Goal: Information Seeking & Learning: Learn about a topic

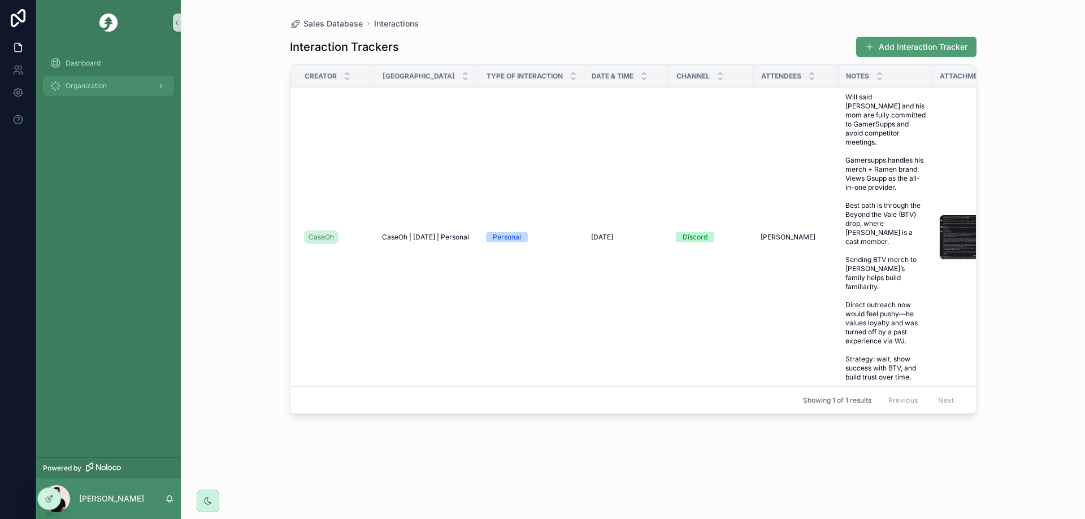
click at [128, 82] on div "Organization" at bounding box center [109, 86] width 118 height 18
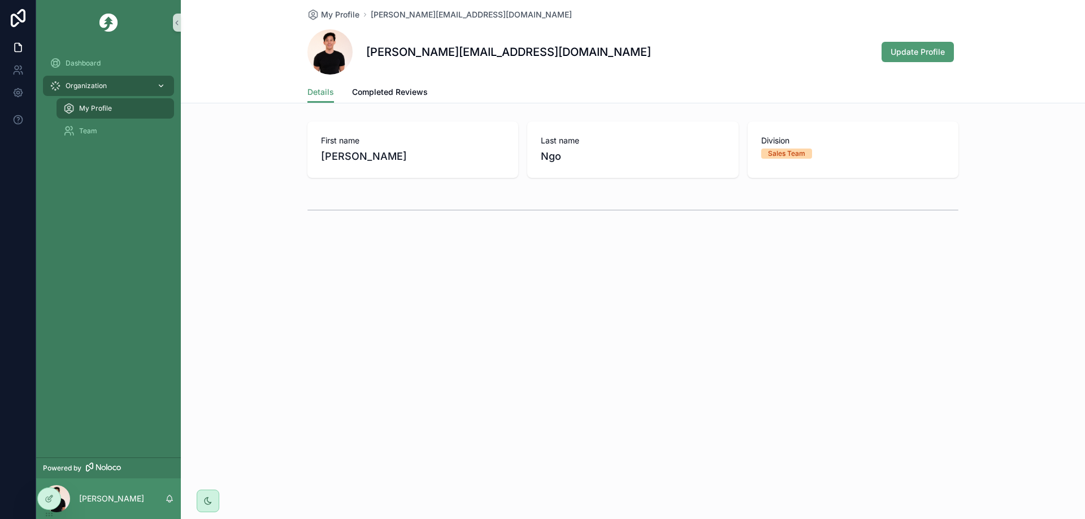
click at [127, 86] on div "Organization" at bounding box center [109, 86] width 118 height 18
click at [45, 498] on icon at bounding box center [49, 498] width 9 height 9
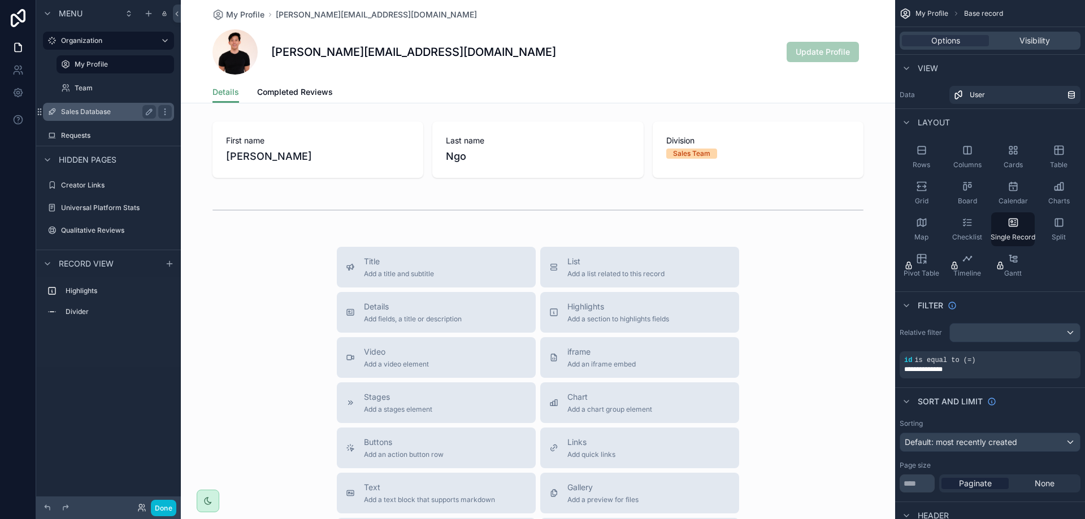
click at [107, 115] on label "Sales Database" at bounding box center [106, 111] width 90 height 9
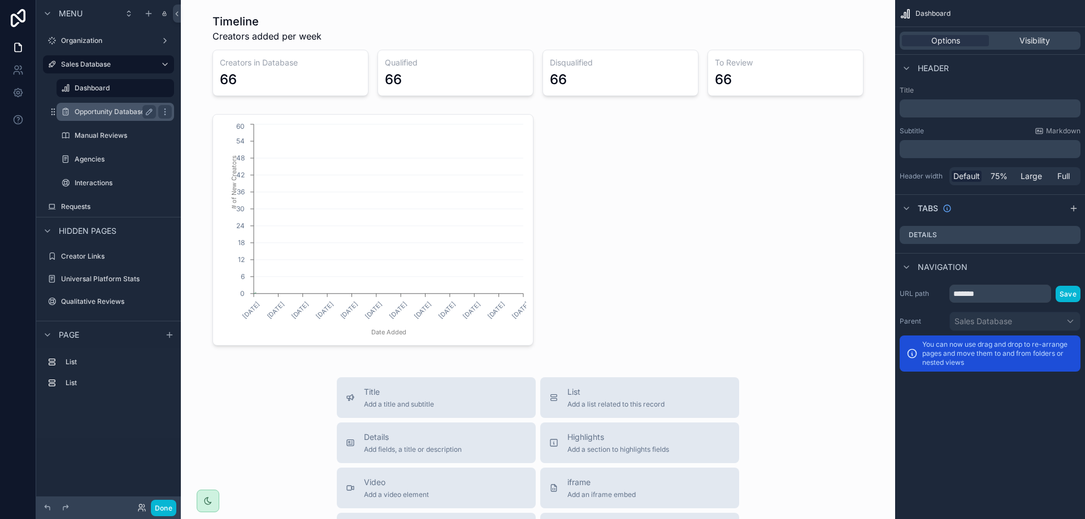
click at [107, 117] on div "Opportunity Database" at bounding box center [115, 112] width 81 height 14
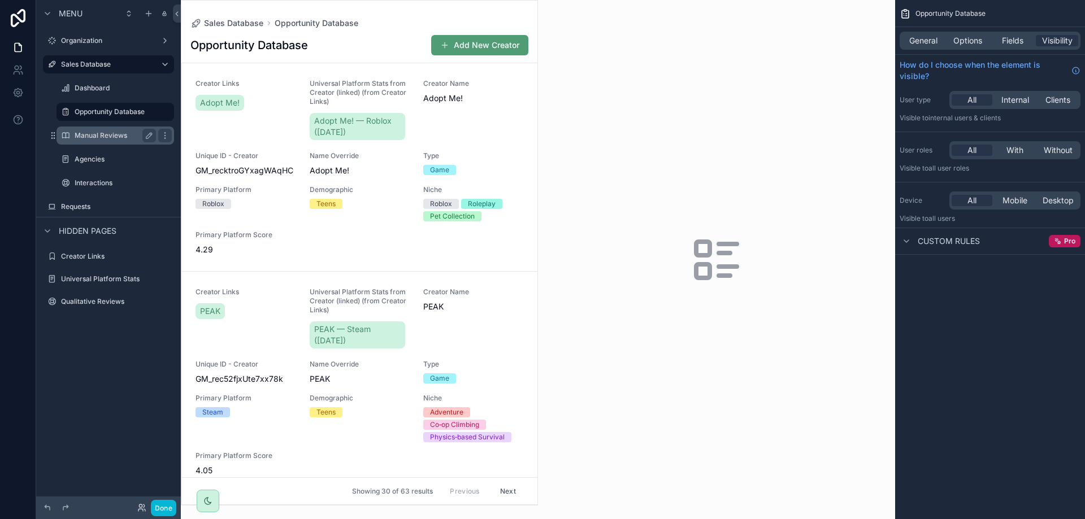
click at [102, 133] on label "Manual Reviews" at bounding box center [113, 135] width 77 height 9
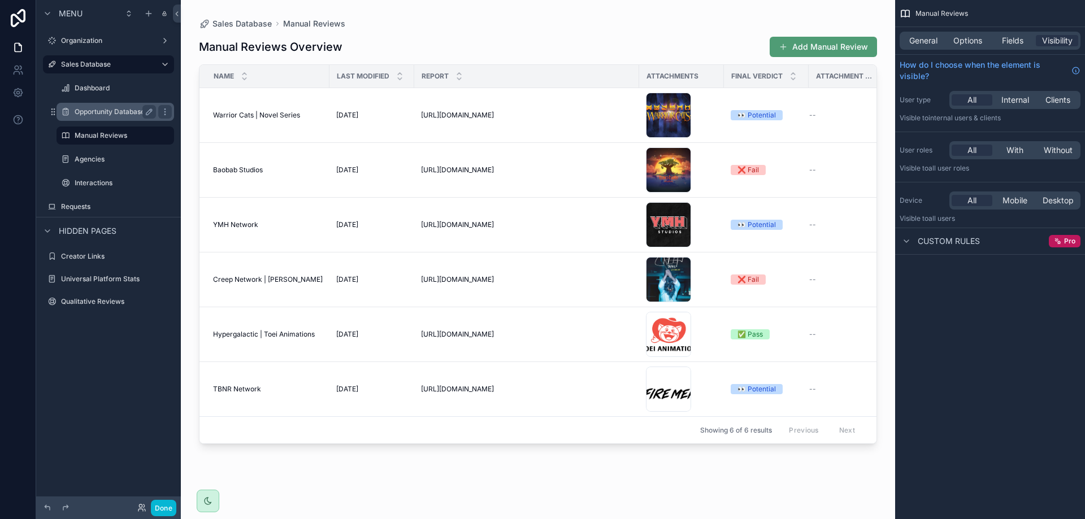
click at [99, 110] on label "Opportunity Database" at bounding box center [113, 111] width 77 height 9
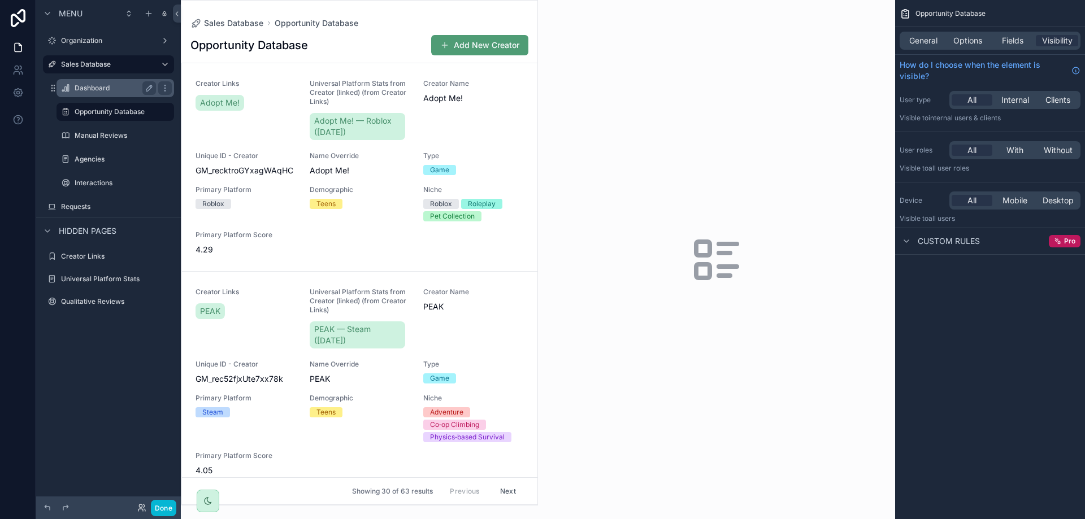
click at [95, 93] on div "Dashboard" at bounding box center [115, 88] width 81 height 14
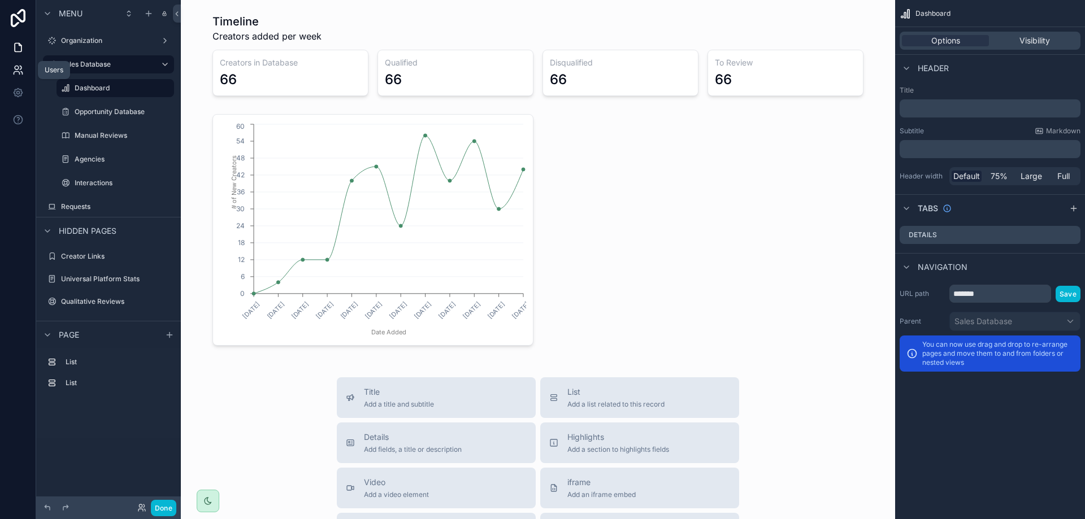
click at [15, 71] on icon at bounding box center [17, 69] width 11 height 11
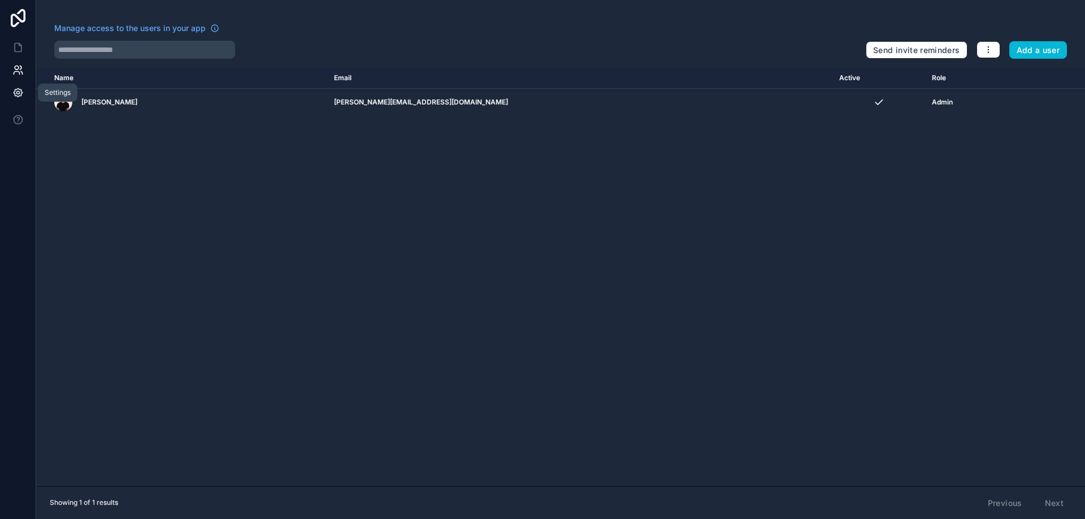
click at [20, 92] on icon at bounding box center [17, 92] width 11 height 11
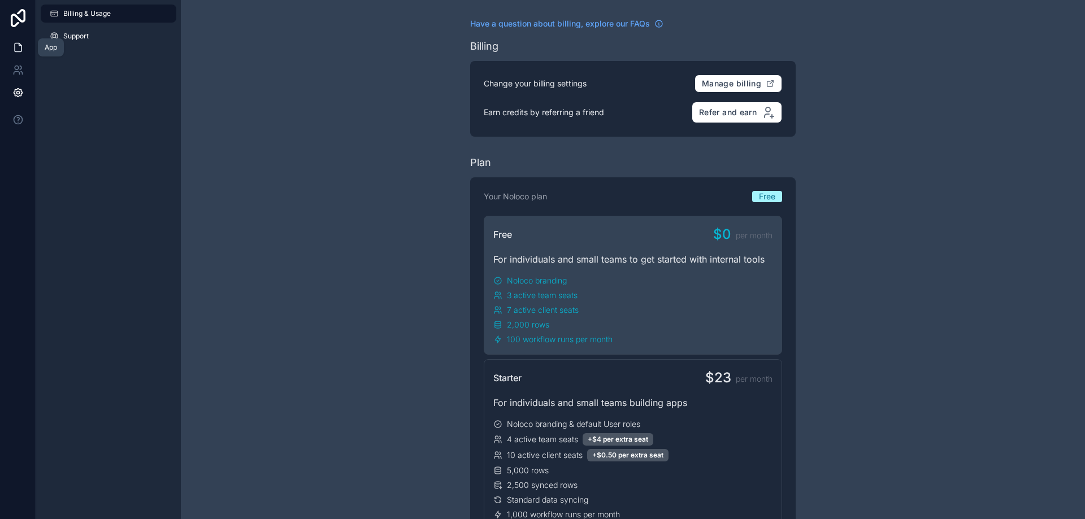
click at [19, 54] on link at bounding box center [18, 47] width 36 height 23
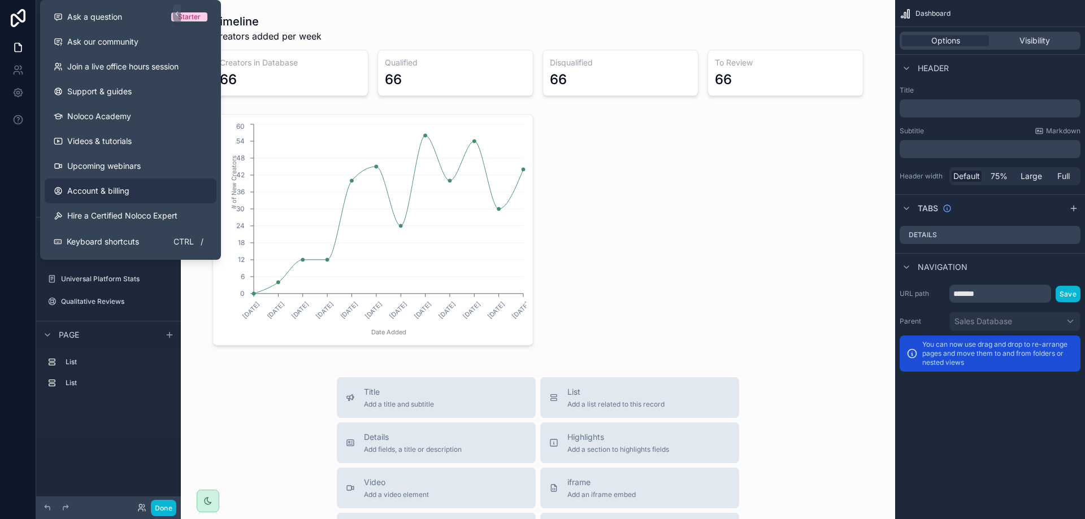
click at [99, 186] on span "Account & billing" at bounding box center [98, 190] width 62 height 11
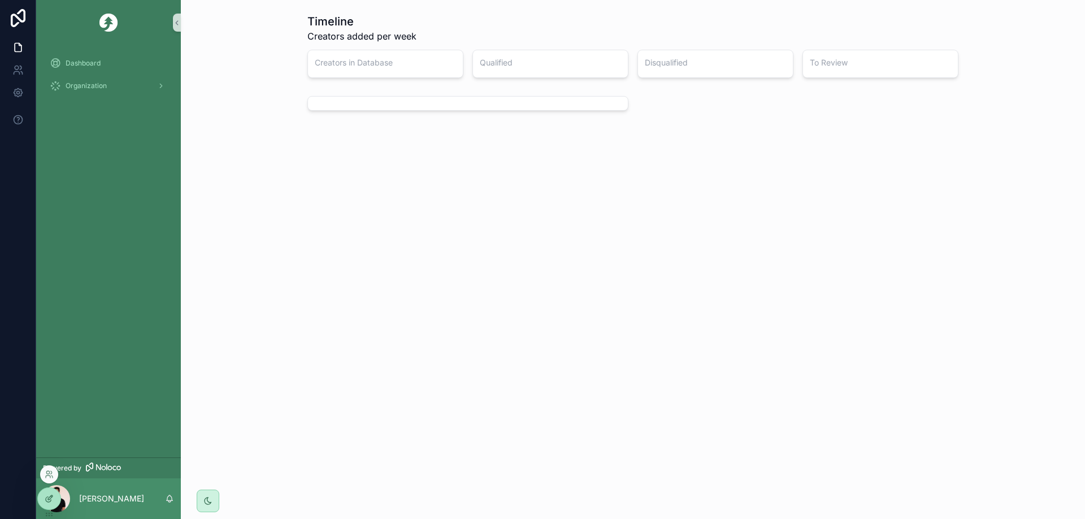
click at [52, 493] on div at bounding box center [49, 498] width 23 height 21
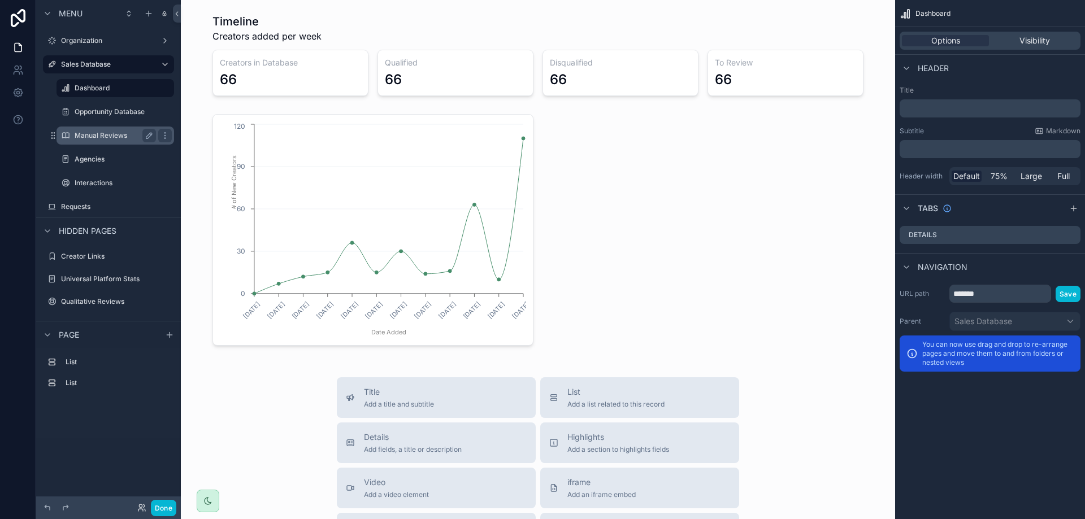
click at [84, 132] on label "Manual Reviews" at bounding box center [113, 135] width 77 height 9
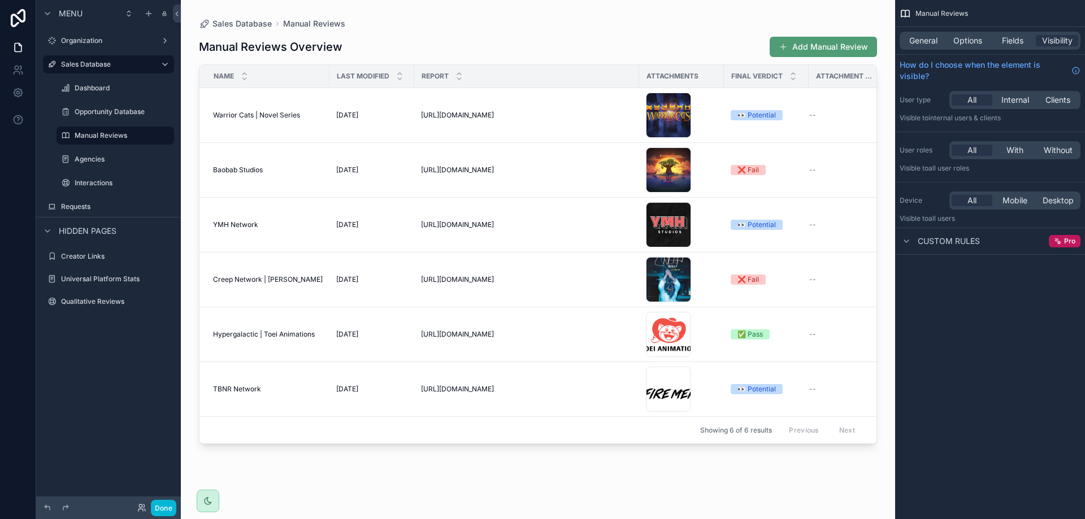
click at [399, 115] on div "scrollable content" at bounding box center [538, 253] width 714 height 506
click at [260, 130] on td "Warrior Cats | Novel Series Warrior Cats | Novel Series" at bounding box center [264, 115] width 130 height 55
click at [97, 103] on div "Opportunity Database" at bounding box center [115, 112] width 113 height 18
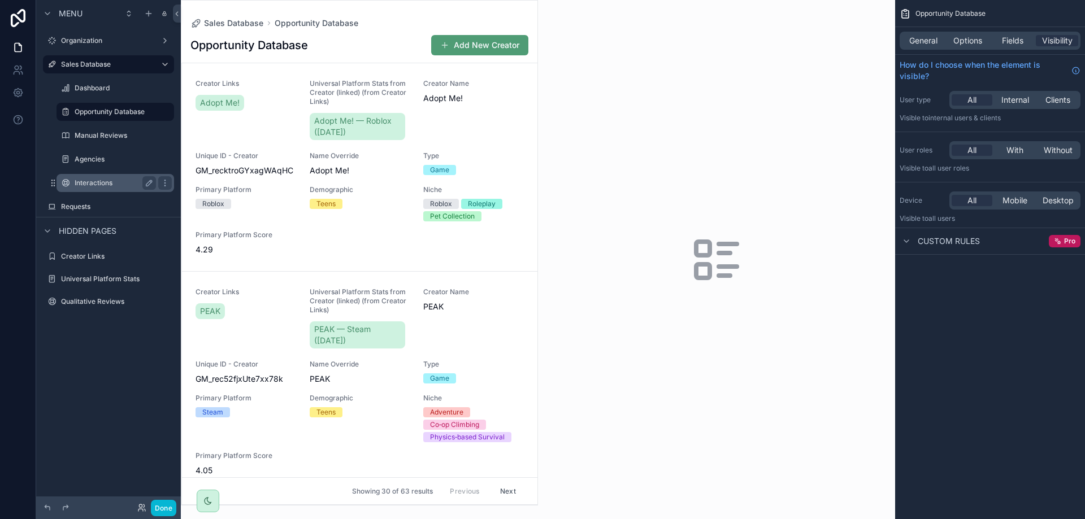
click at [94, 183] on label "Interactions" at bounding box center [113, 183] width 77 height 9
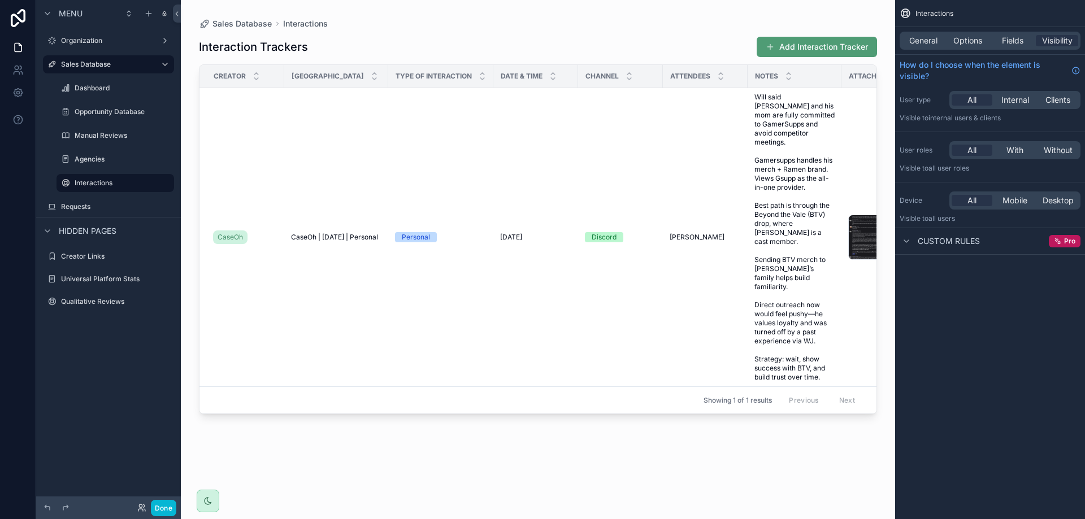
click at [338, 219] on div "scrollable content" at bounding box center [538, 253] width 714 height 506
click at [505, 331] on td "8/22/2025 8/22/2025" at bounding box center [535, 237] width 85 height 299
click at [461, 268] on td "Personal" at bounding box center [440, 237] width 105 height 299
click at [277, 198] on td "CaseOh" at bounding box center [241, 237] width 85 height 299
click at [233, 233] on span "CaseOh" at bounding box center [230, 237] width 25 height 9
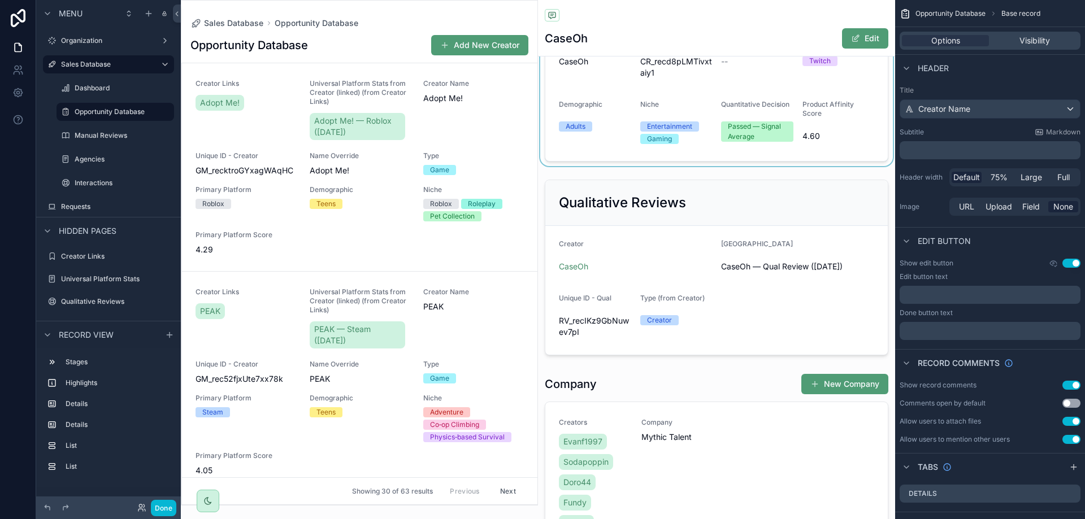
scroll to position [339, 0]
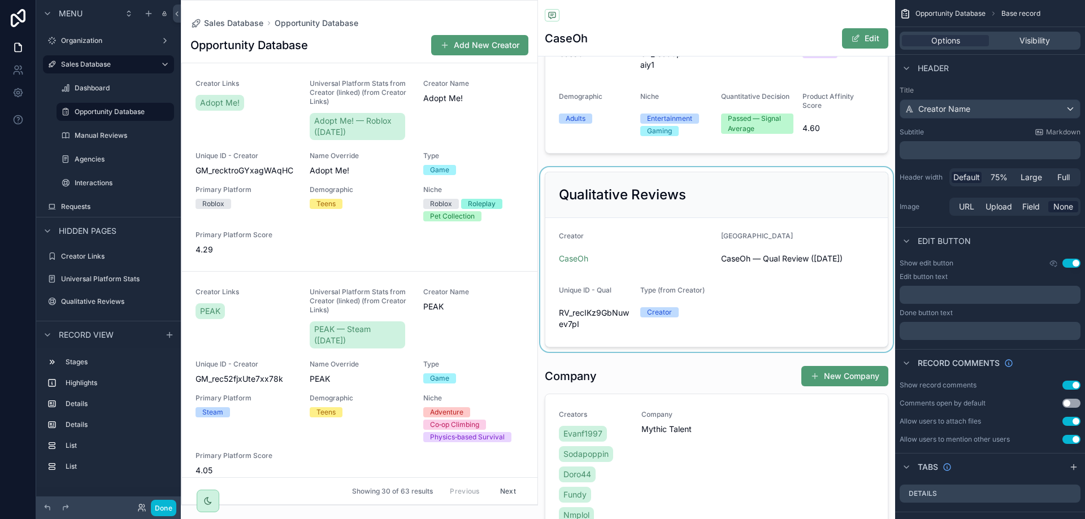
click at [649, 233] on div "scrollable content" at bounding box center [716, 259] width 357 height 185
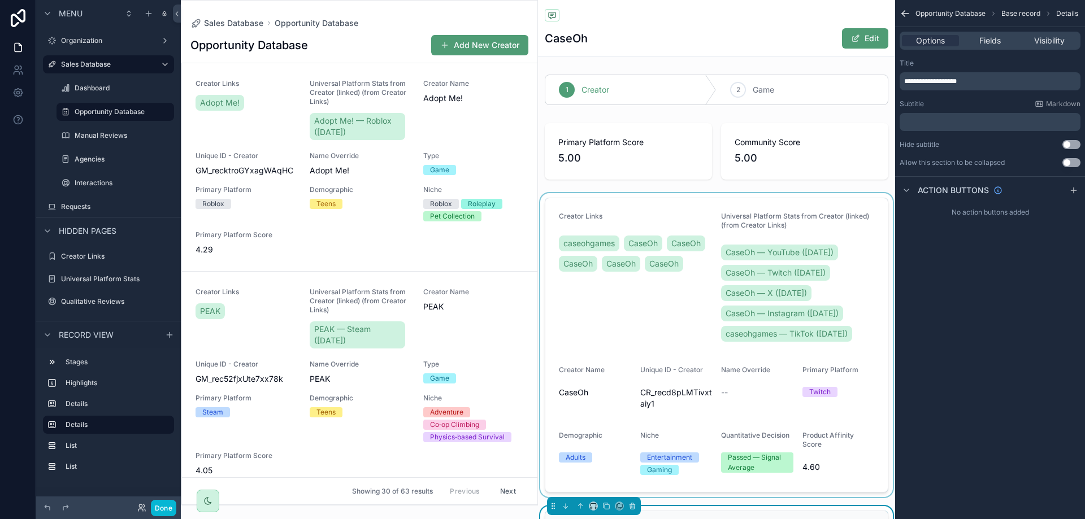
click at [632, 271] on div "scrollable content" at bounding box center [716, 345] width 357 height 304
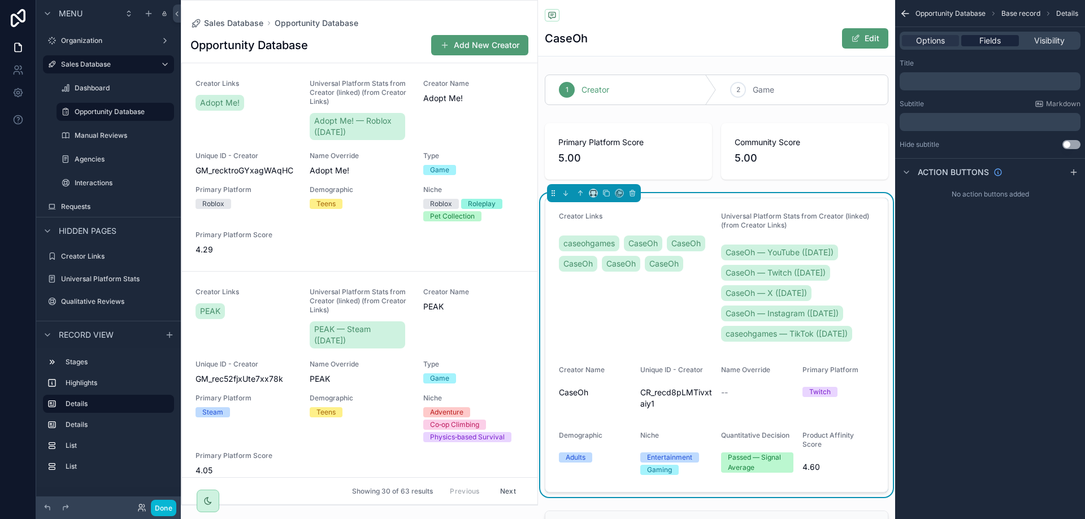
click at [996, 37] on span "Fields" at bounding box center [989, 40] width 21 height 11
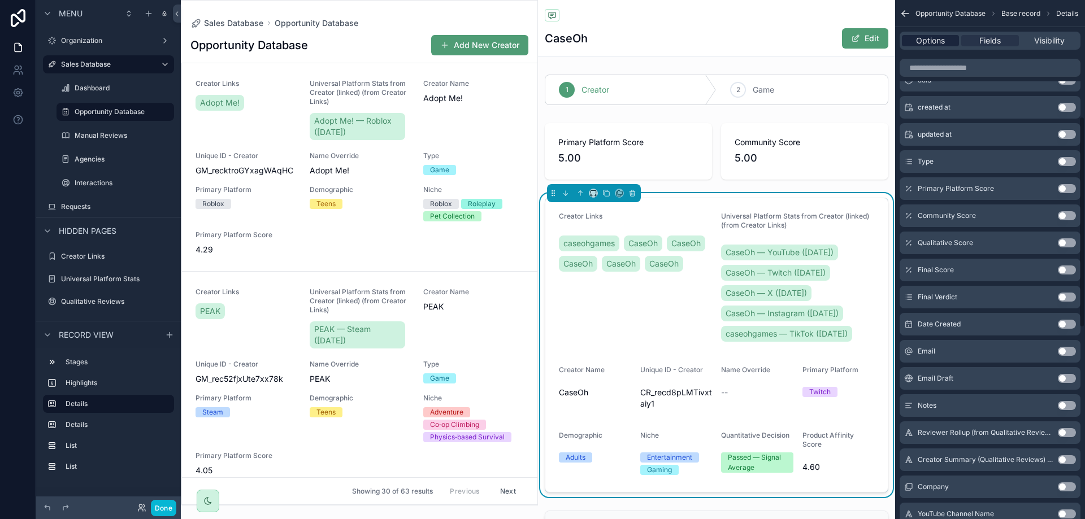
scroll to position [189, 0]
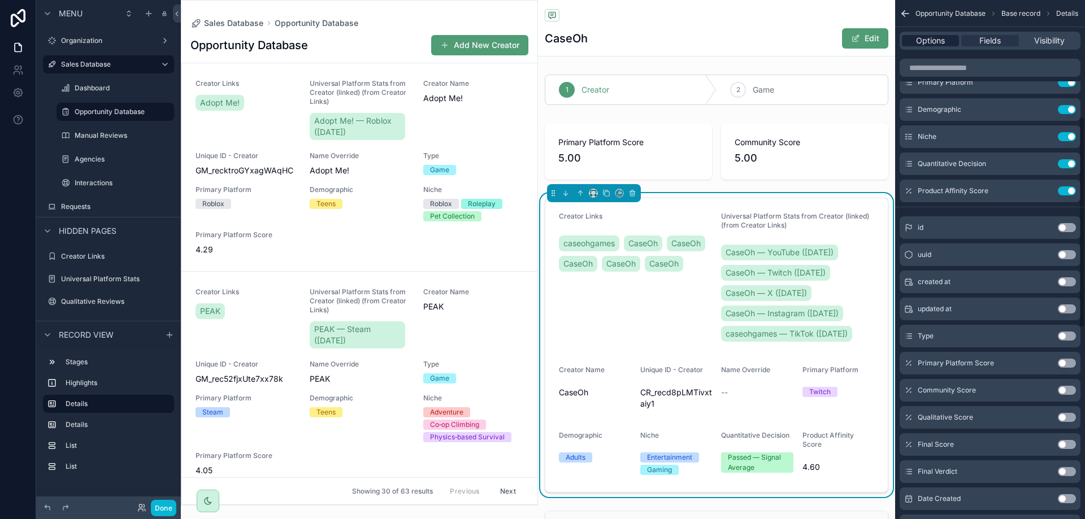
click at [934, 38] on span "Options" at bounding box center [930, 40] width 29 height 11
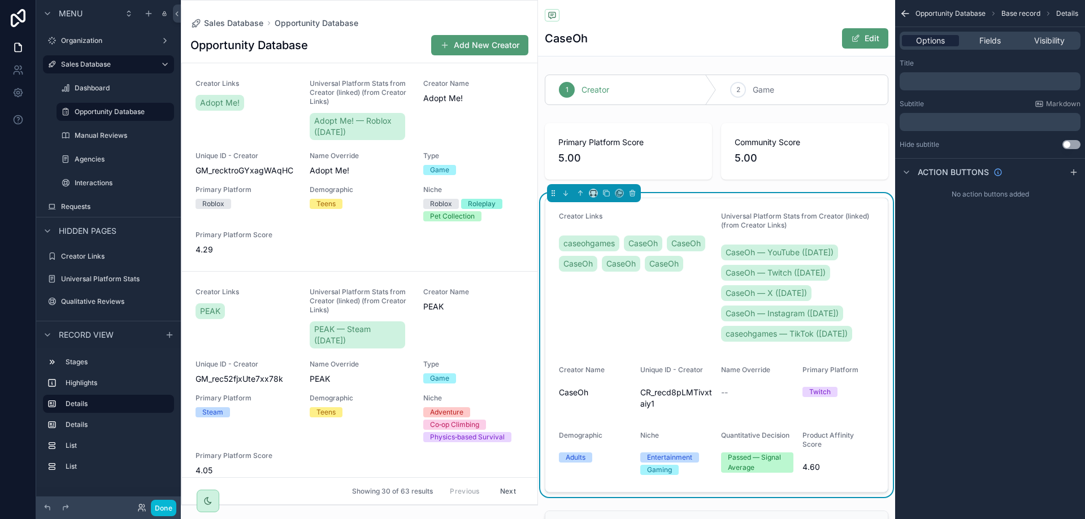
scroll to position [0, 0]
click at [972, 120] on p "﻿" at bounding box center [991, 122] width 174 height 9
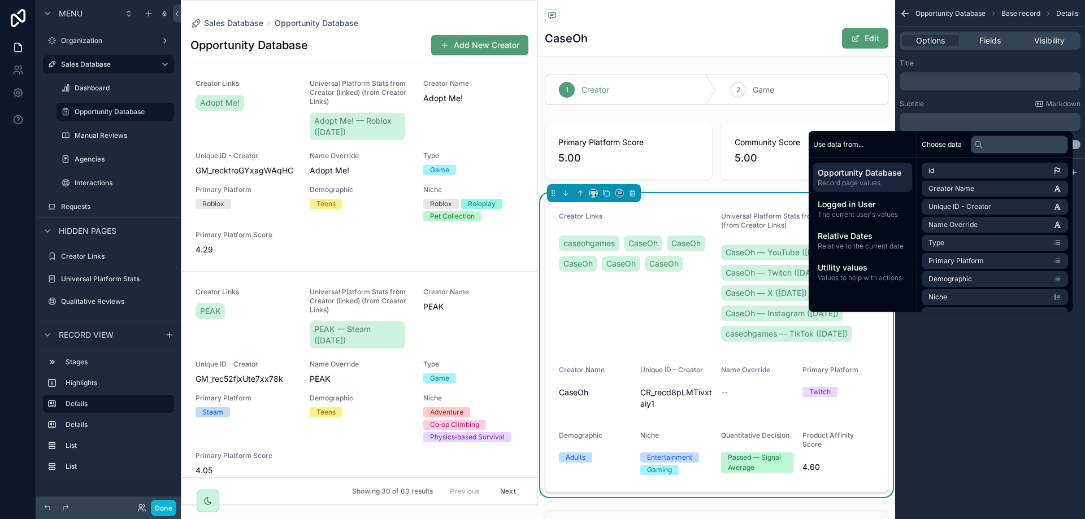
click at [701, 232] on div "caseohgames CaseOh CaseOh CaseOh CaseOh CaseOh" at bounding box center [635, 253] width 153 height 47
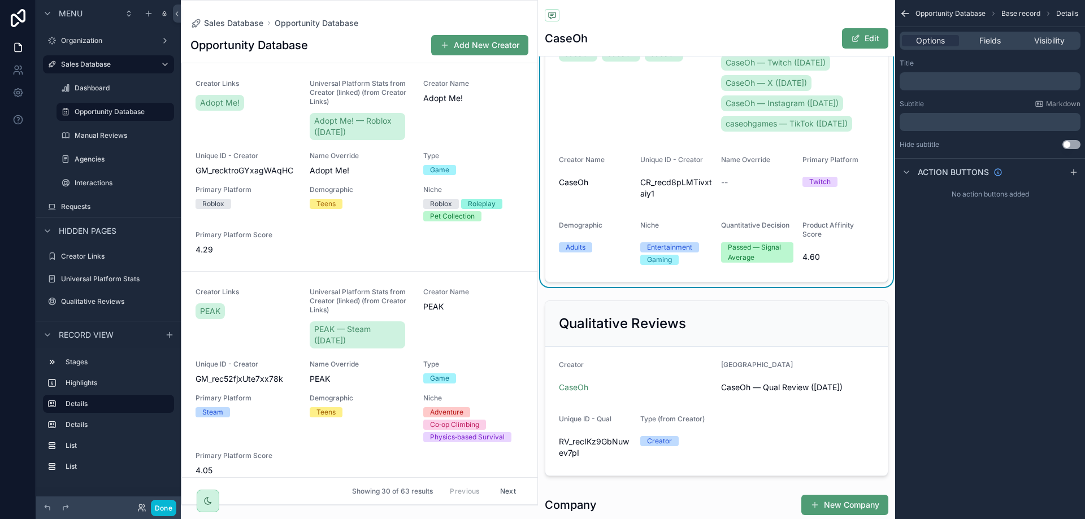
scroll to position [226, 0]
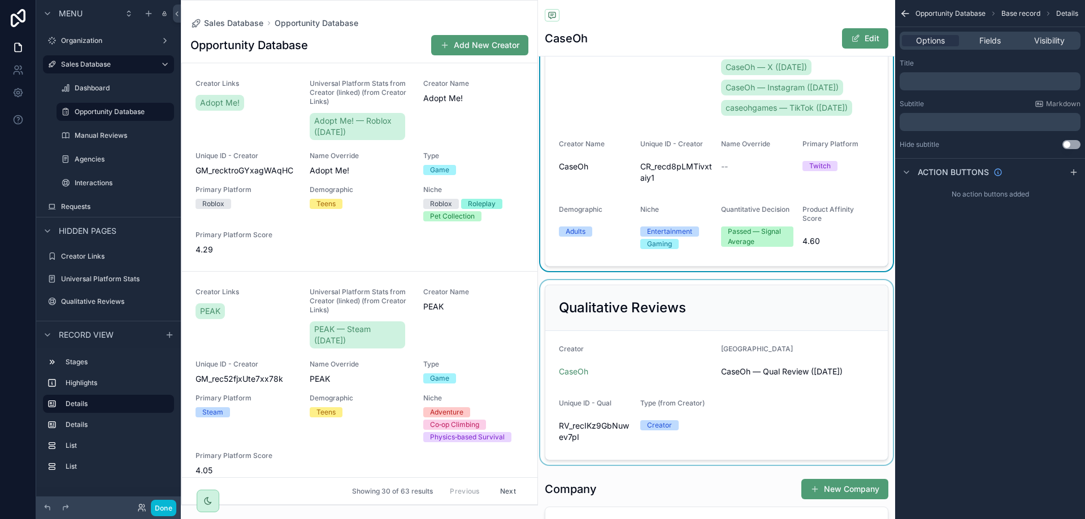
click at [634, 360] on div "scrollable content" at bounding box center [716, 372] width 357 height 185
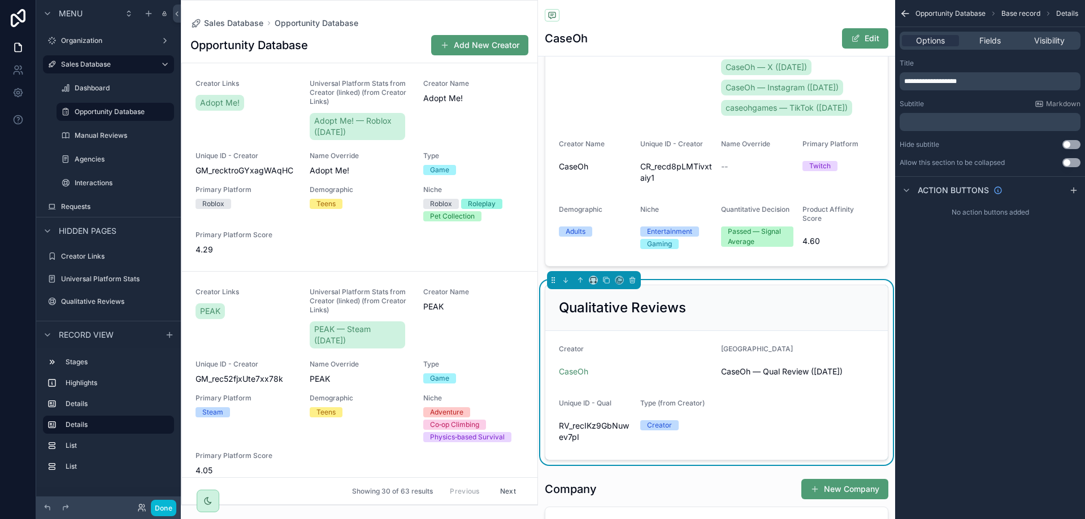
click at [980, 32] on div "Options Fields Visibility" at bounding box center [990, 41] width 181 height 18
click at [981, 34] on div "Options Fields Visibility" at bounding box center [990, 41] width 181 height 18
click at [984, 40] on span "Fields" at bounding box center [989, 40] width 21 height 11
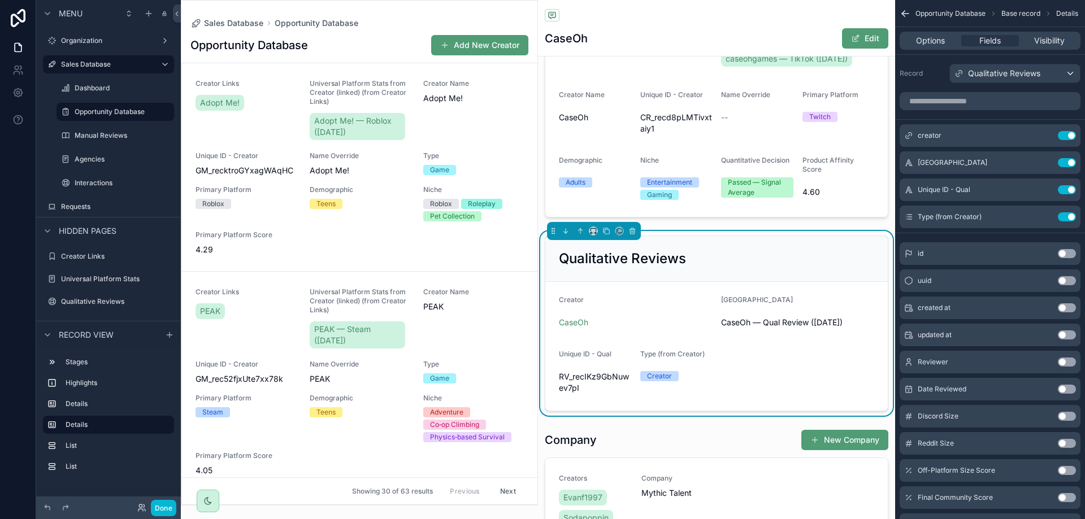
scroll to position [283, 0]
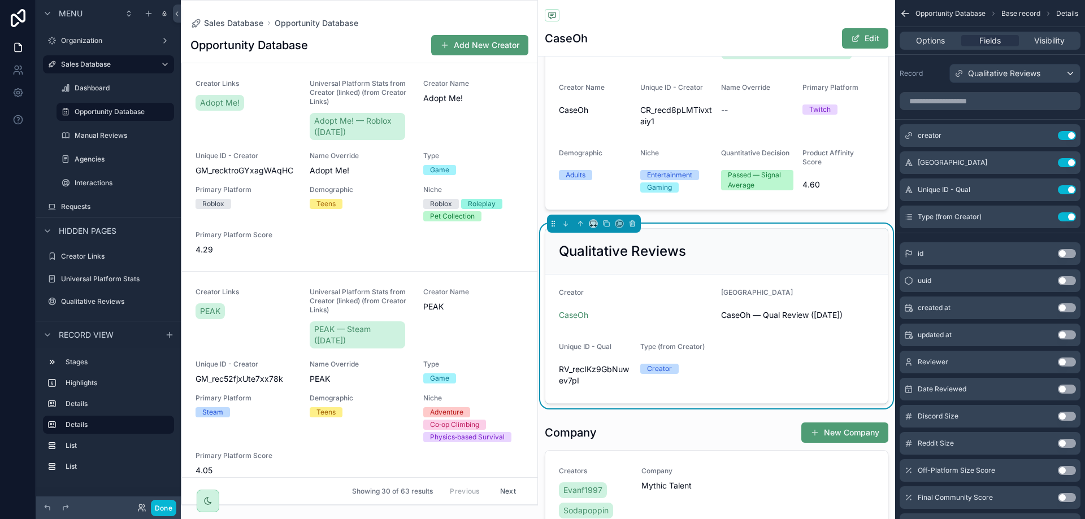
click at [657, 380] on div "Type (from Creator) Creator" at bounding box center [676, 365] width 72 height 47
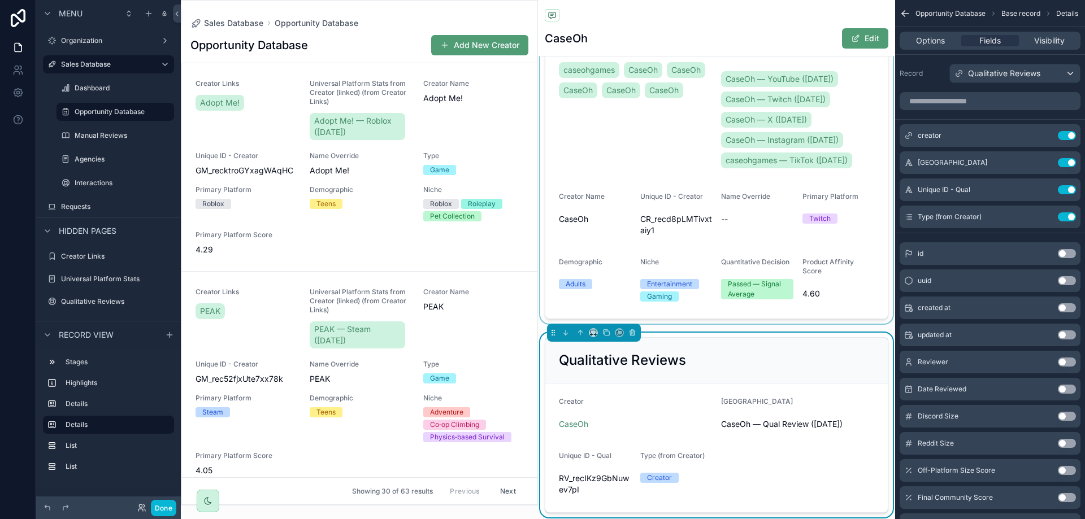
scroll to position [170, 0]
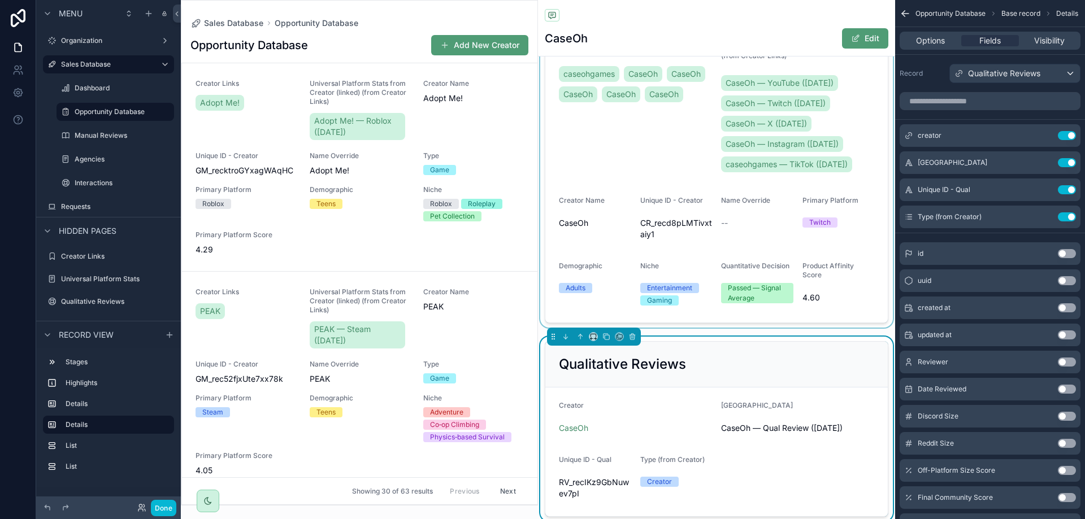
click at [688, 259] on div "scrollable content" at bounding box center [716, 176] width 357 height 304
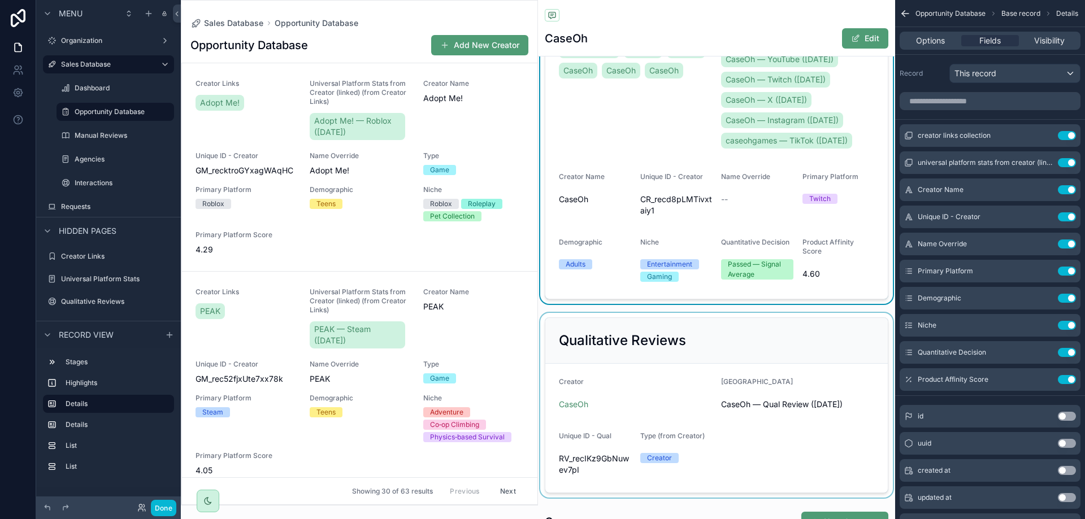
scroll to position [0, 0]
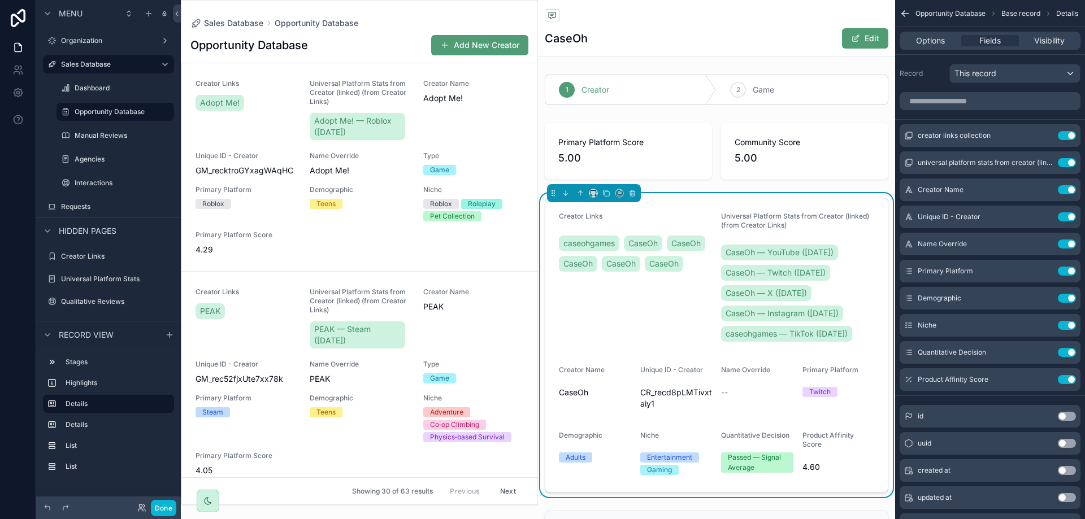
click at [737, 173] on div "scrollable content" at bounding box center [716, 152] width 357 height 66
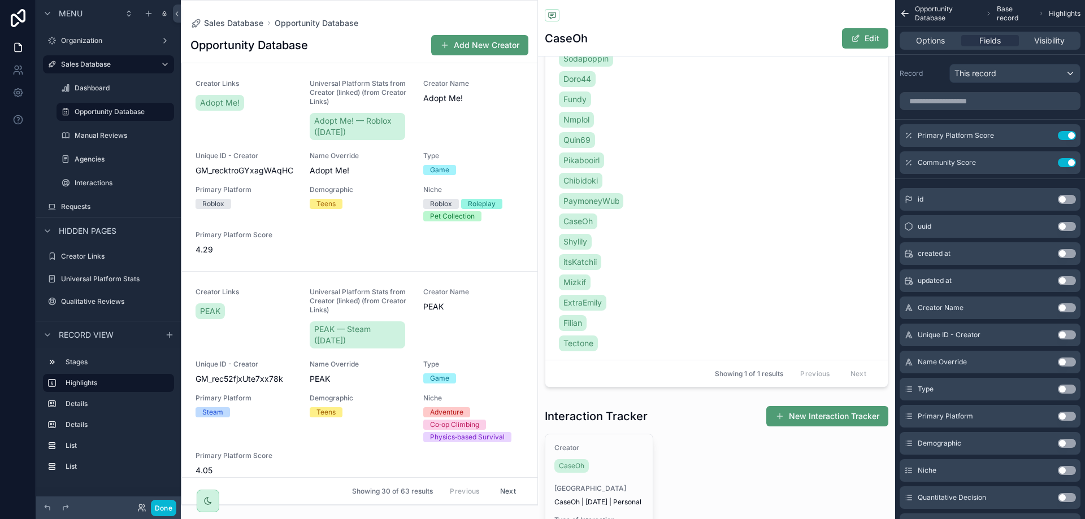
scroll to position [1130, 0]
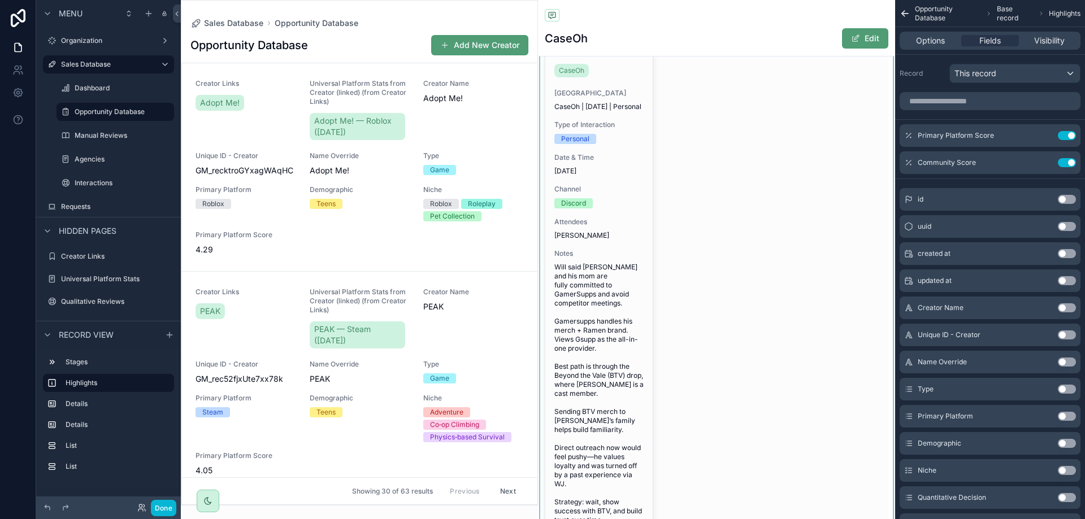
click at [571, 219] on div "scrollable content" at bounding box center [716, 356] width 357 height 700
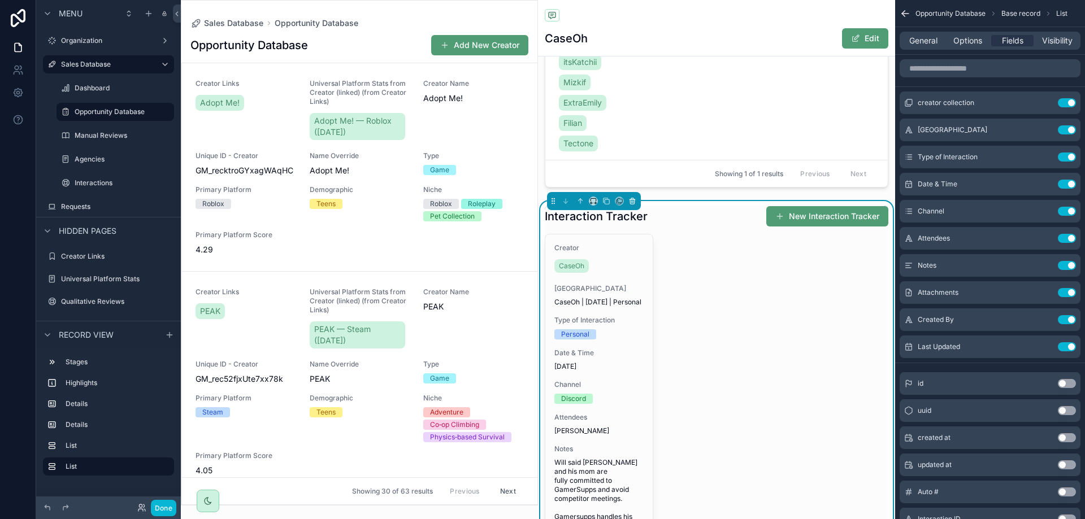
scroll to position [904, 0]
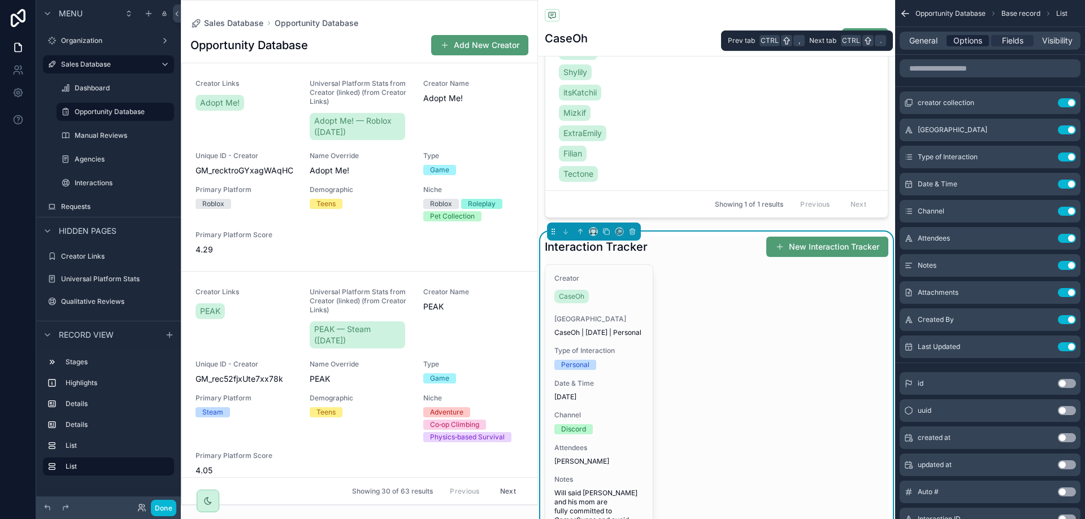
click at [954, 38] on span "Options" at bounding box center [967, 40] width 29 height 11
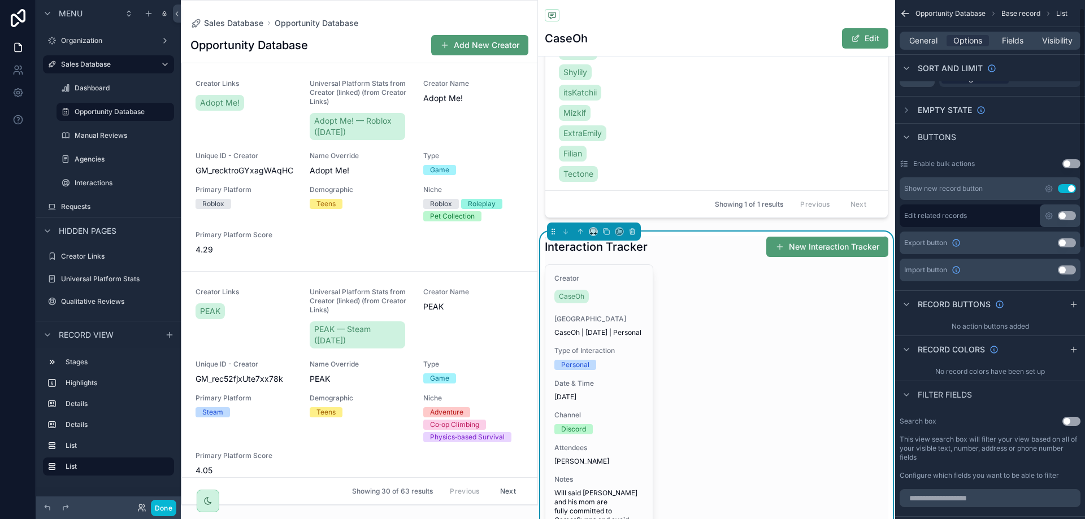
scroll to position [170, 0]
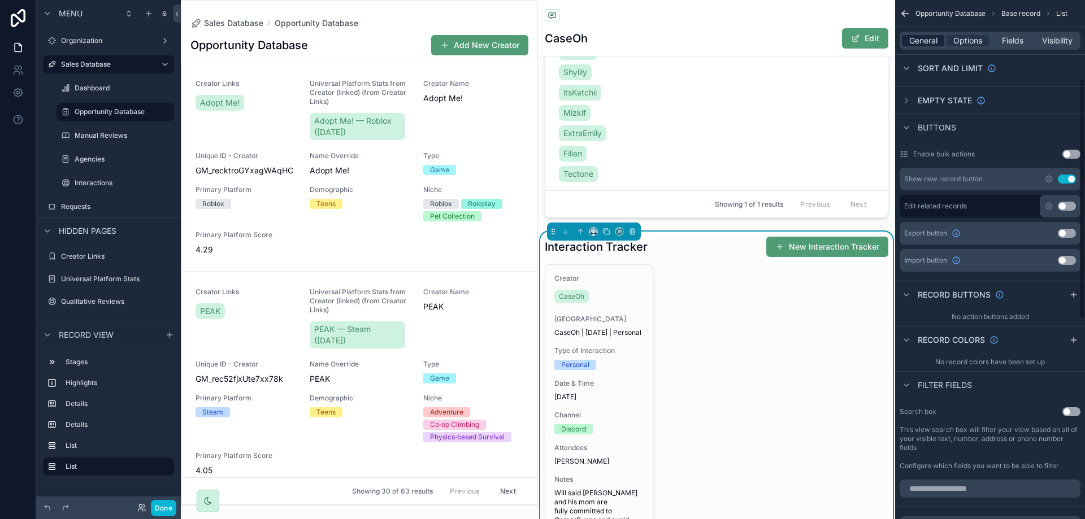
click at [936, 45] on span "General" at bounding box center [923, 40] width 28 height 11
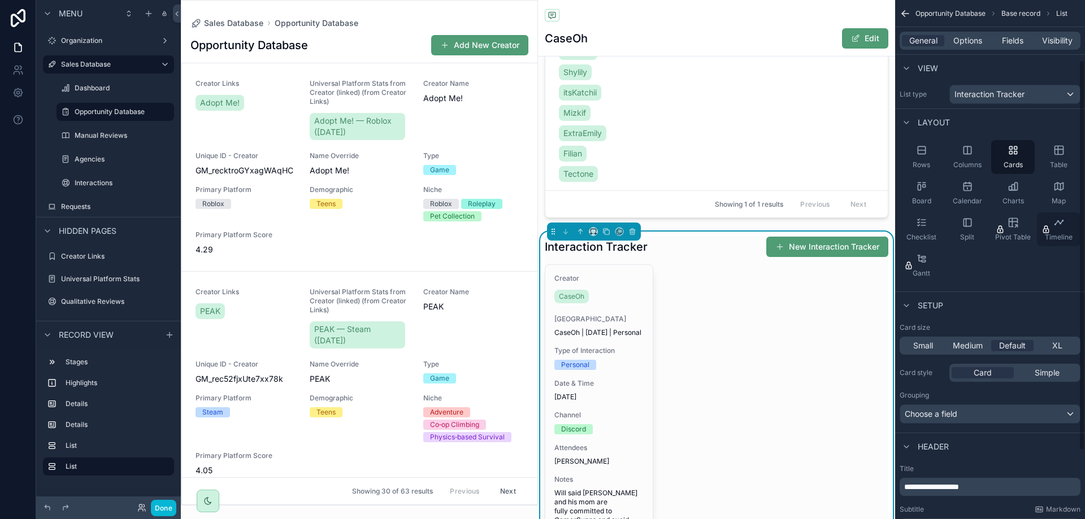
scroll to position [0, 0]
click at [926, 159] on div "Rows" at bounding box center [922, 159] width 44 height 34
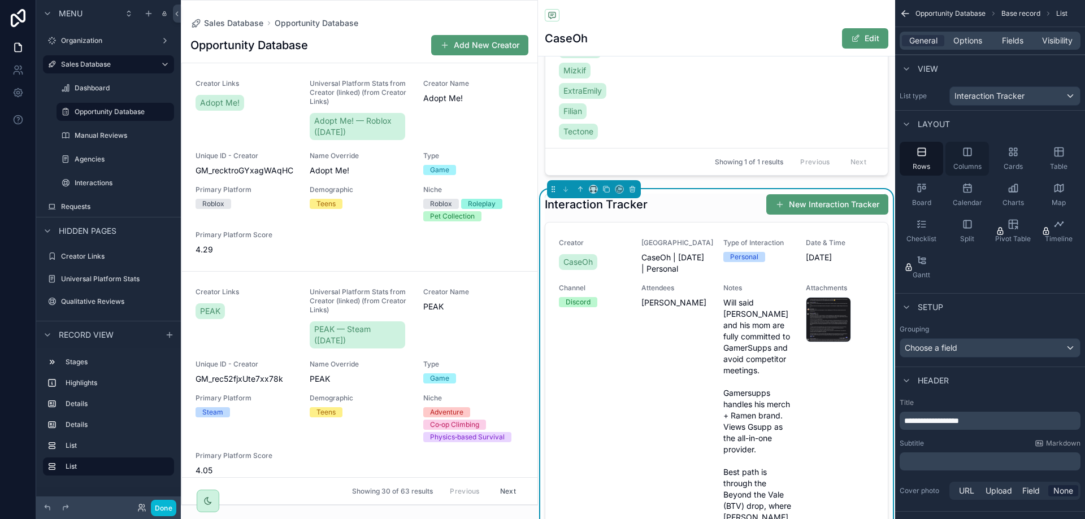
scroll to position [904, 0]
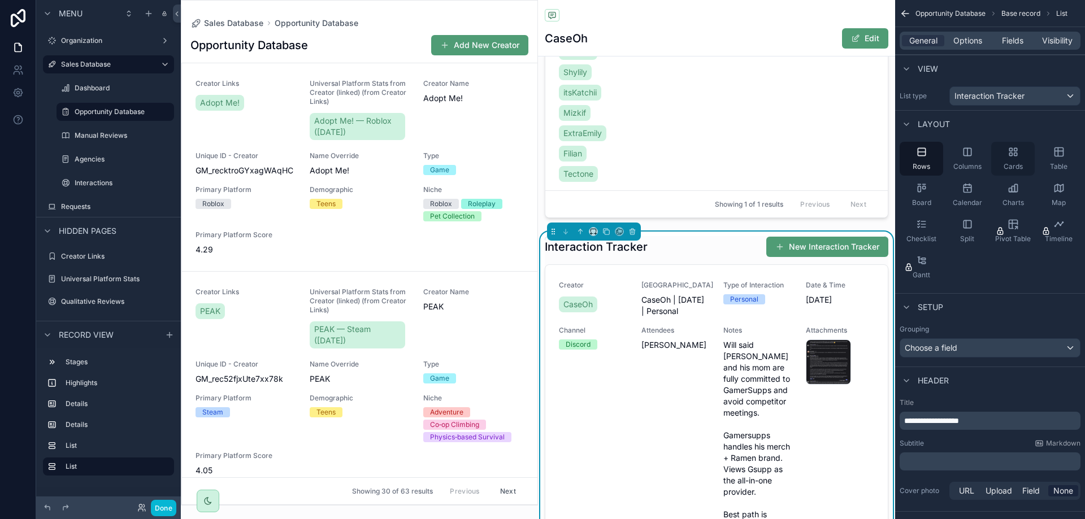
click at [1018, 150] on icon "scrollable content" at bounding box center [1012, 151] width 11 height 11
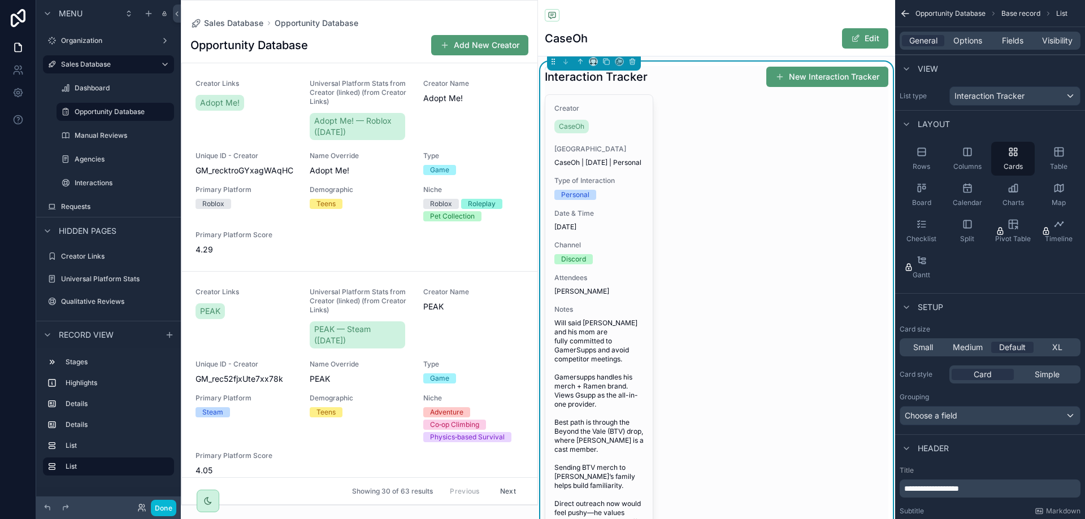
scroll to position [1074, 0]
click at [931, 166] on div "Rows" at bounding box center [922, 159] width 44 height 34
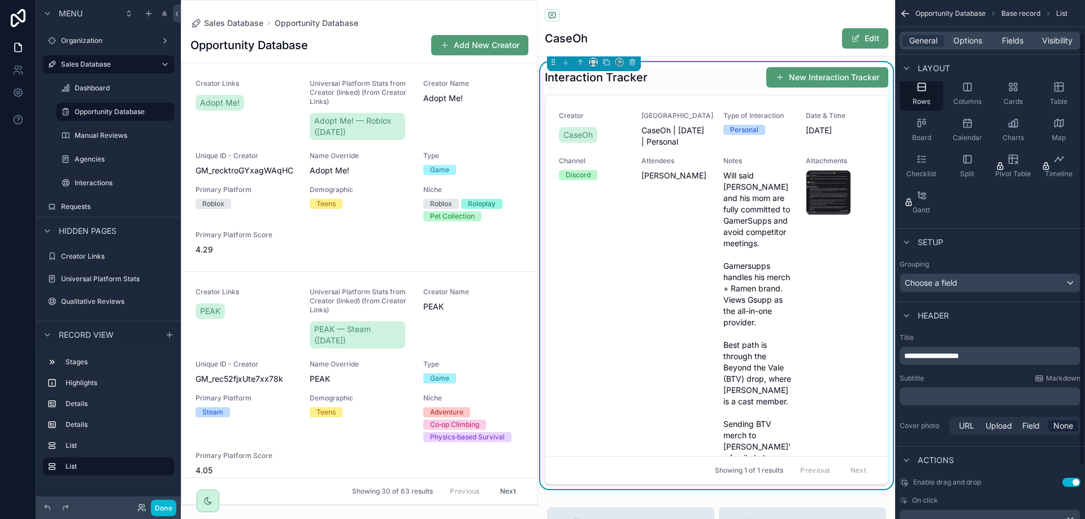
scroll to position [102, 0]
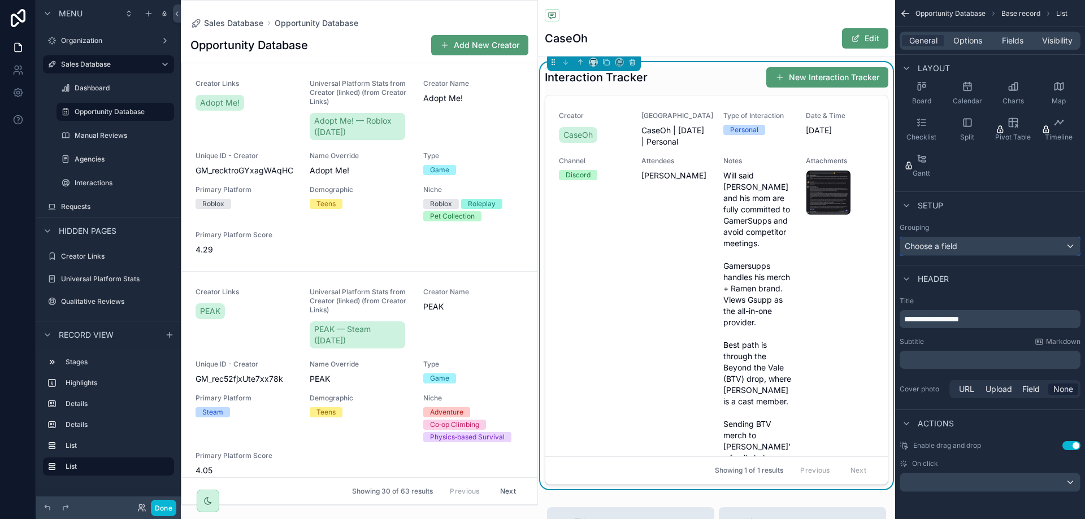
click at [939, 247] on span "Choose a field" at bounding box center [931, 246] width 53 height 10
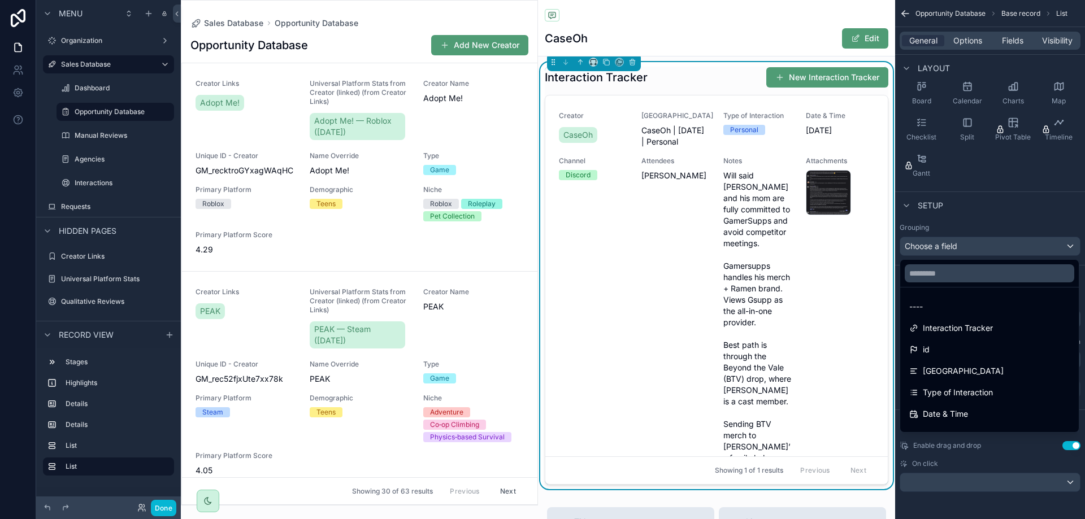
click at [939, 247] on div "scrollable content" at bounding box center [542, 259] width 1085 height 519
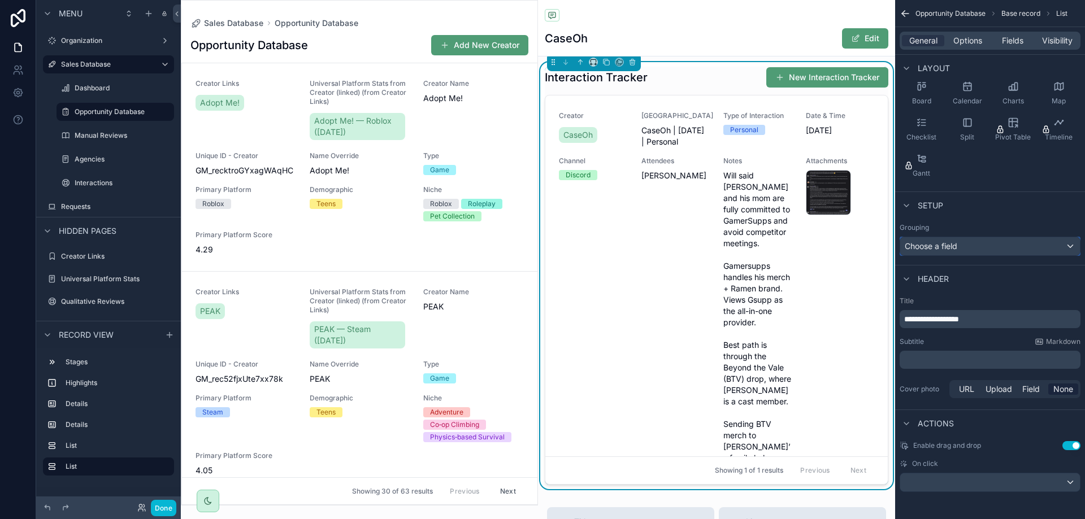
click at [939, 247] on span "Choose a field" at bounding box center [931, 246] width 53 height 10
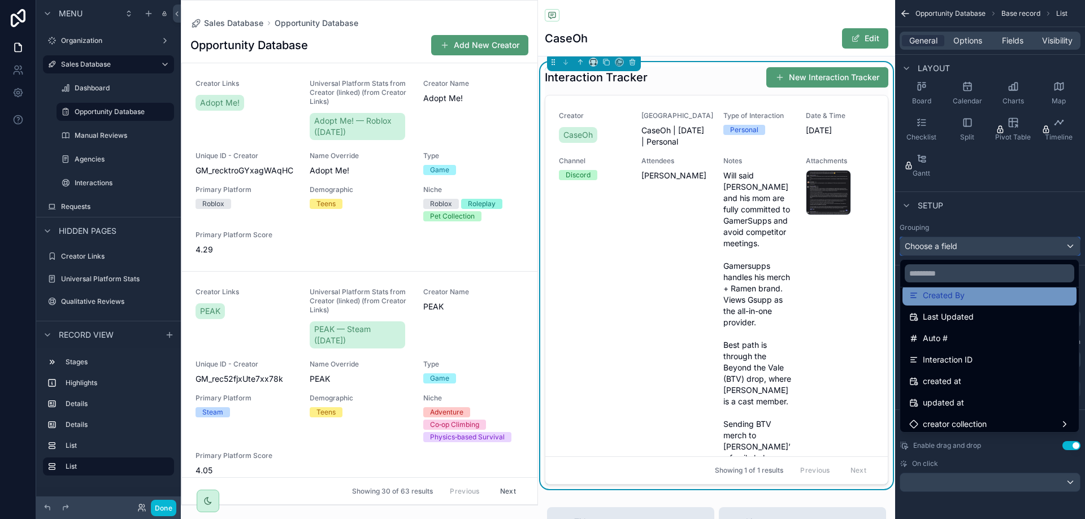
scroll to position [252, 0]
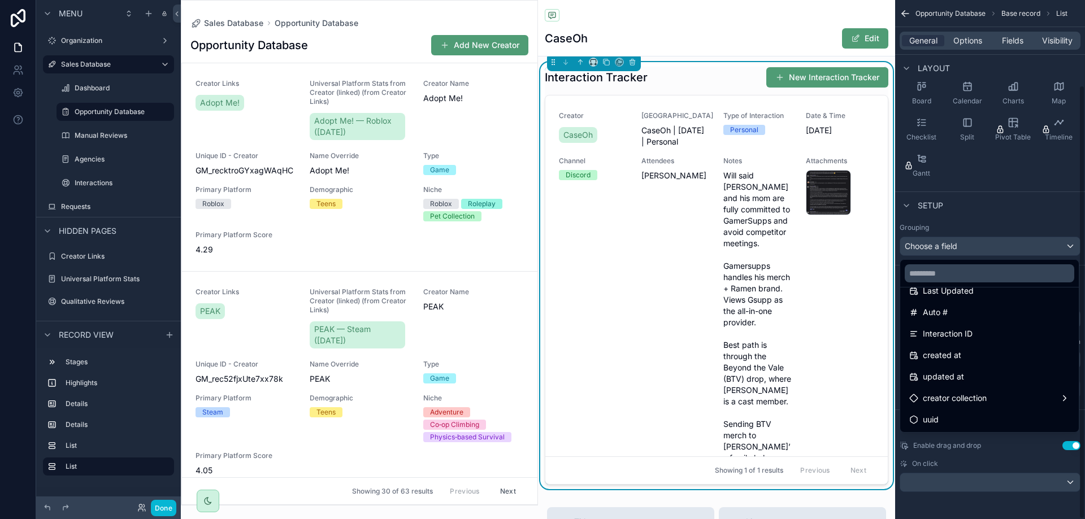
click at [1006, 225] on div "scrollable content" at bounding box center [542, 259] width 1085 height 519
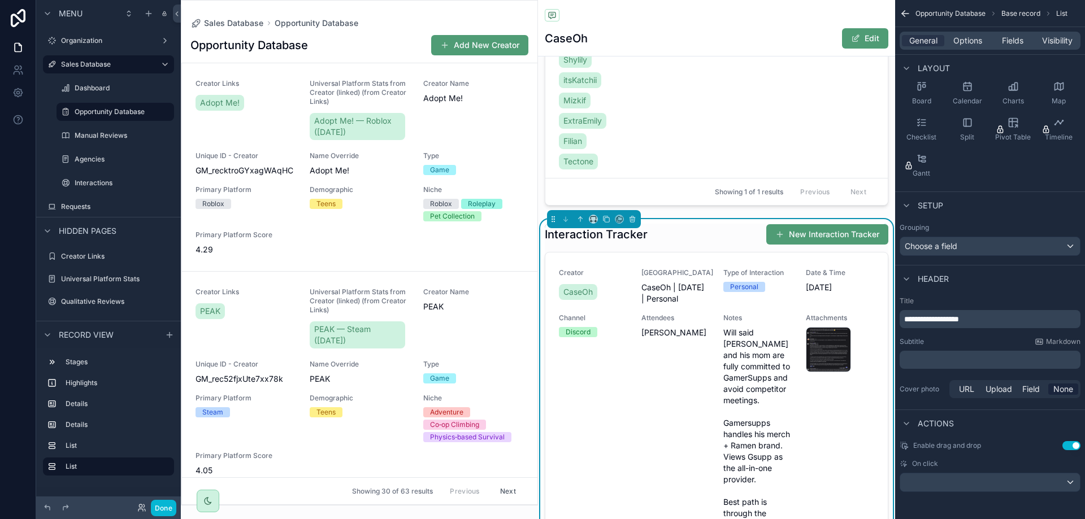
scroll to position [904, 0]
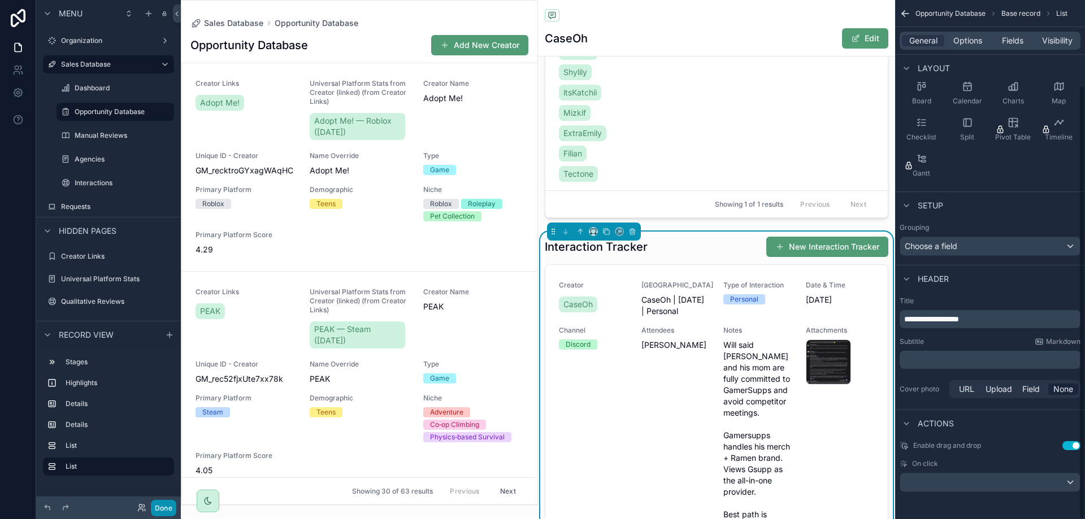
click at [166, 503] on button "Done" at bounding box center [163, 508] width 25 height 16
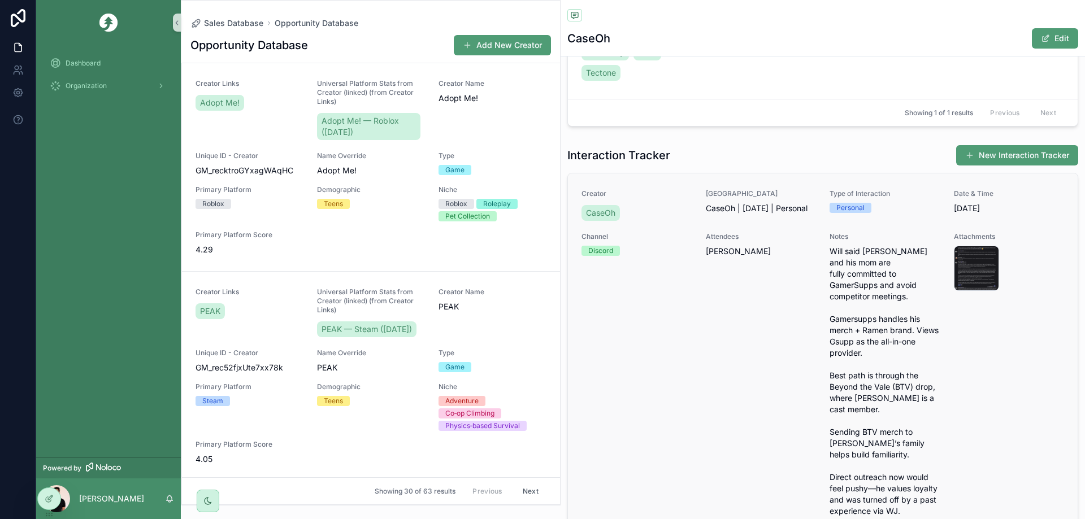
scroll to position [790, 0]
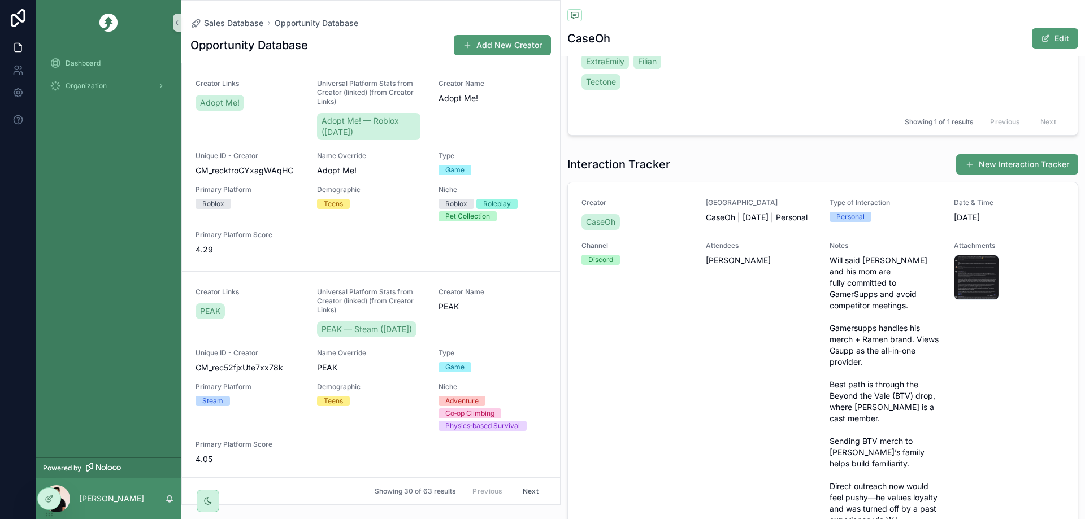
click at [687, 175] on div "Interaction Tracker New Interaction Tracker" at bounding box center [822, 164] width 511 height 21
click at [40, 493] on div at bounding box center [49, 498] width 23 height 21
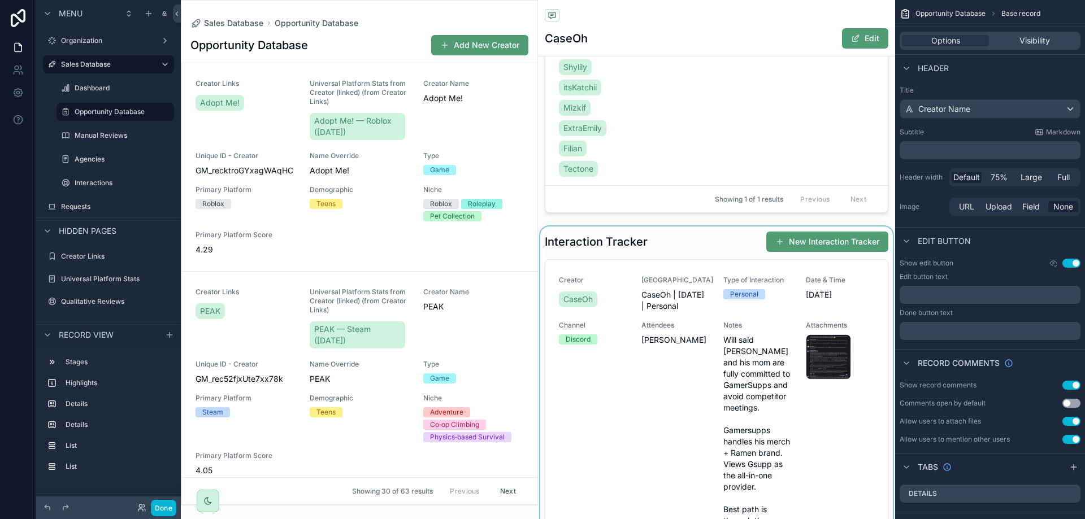
scroll to position [961, 0]
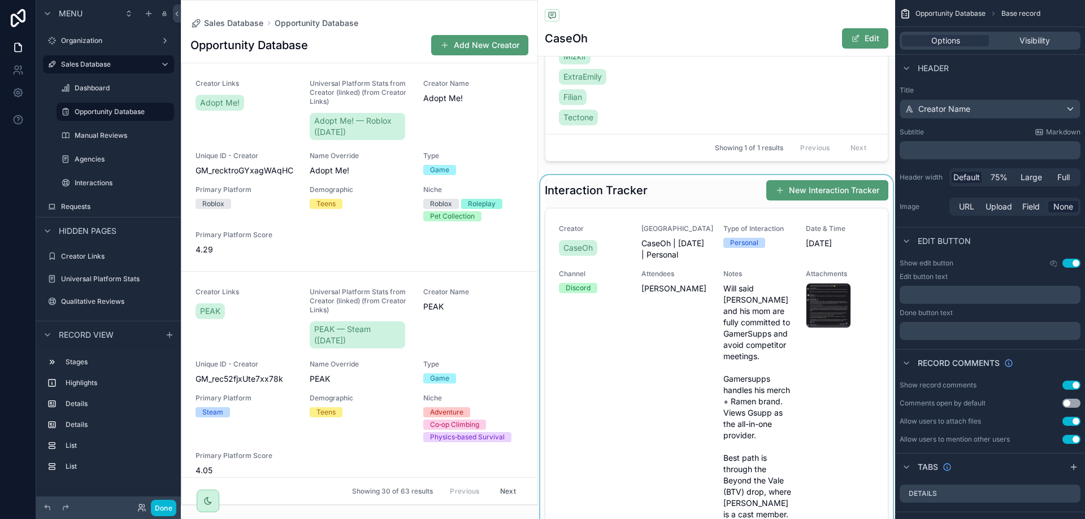
click at [670, 295] on div "scrollable content" at bounding box center [716, 388] width 357 height 427
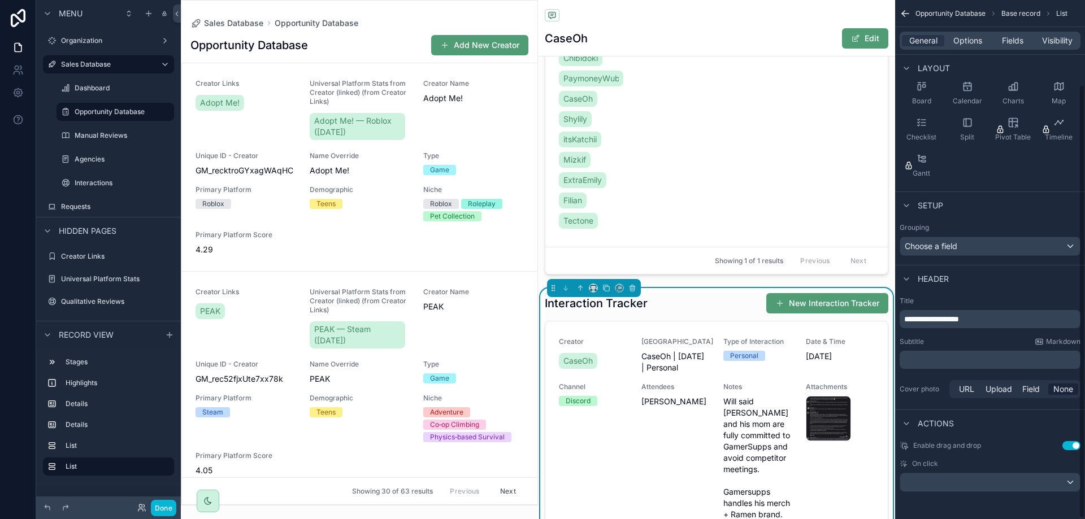
scroll to position [0, 0]
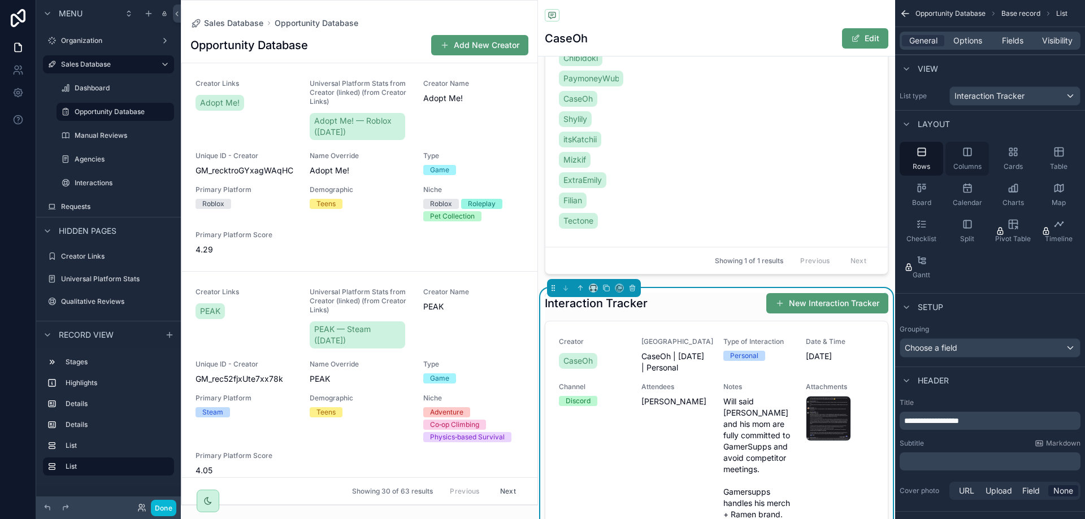
click at [972, 162] on div "Columns" at bounding box center [967, 159] width 44 height 34
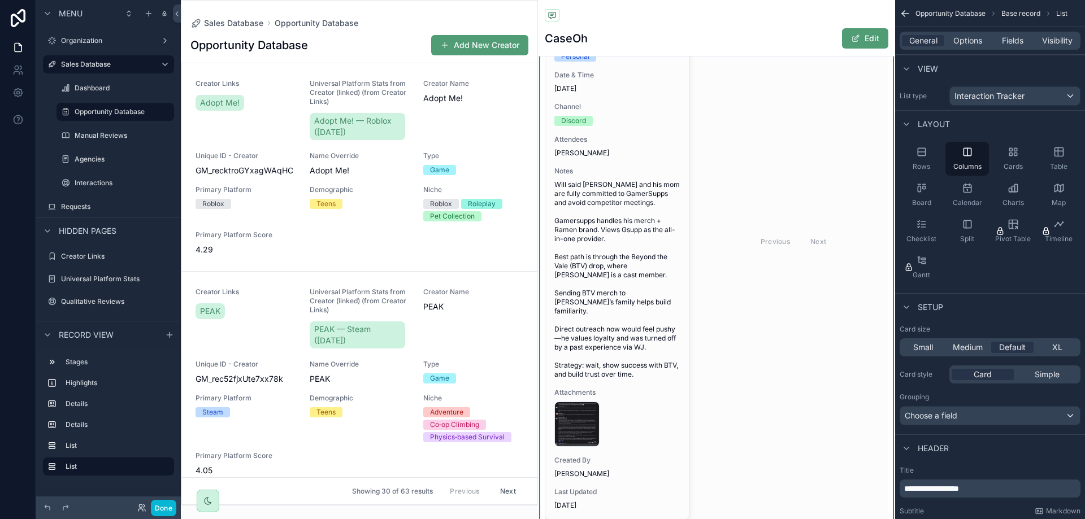
scroll to position [1074, 0]
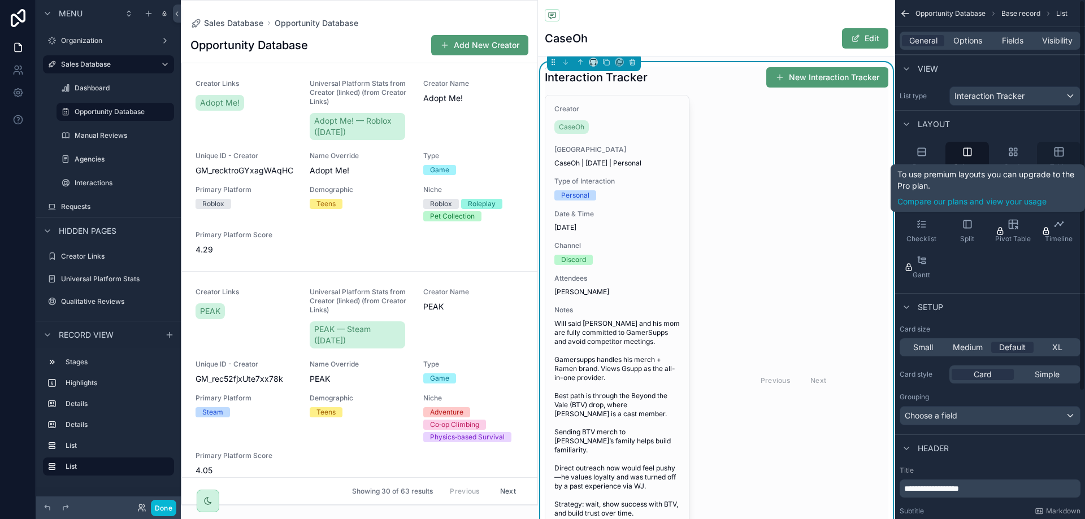
click at [1058, 152] on icon "scrollable content" at bounding box center [1058, 152] width 0 height 8
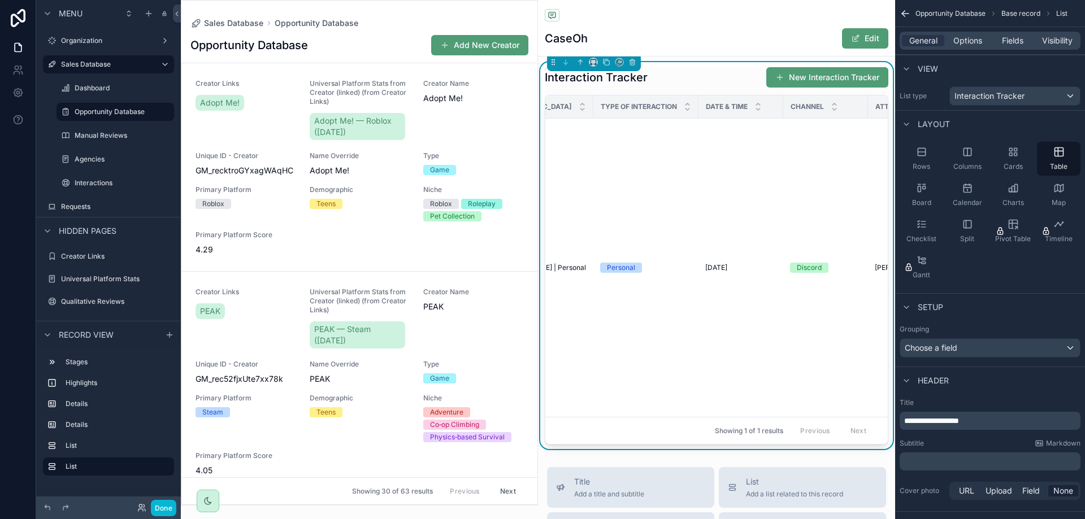
scroll to position [0, 0]
click at [977, 238] on div "Split" at bounding box center [967, 231] width 44 height 34
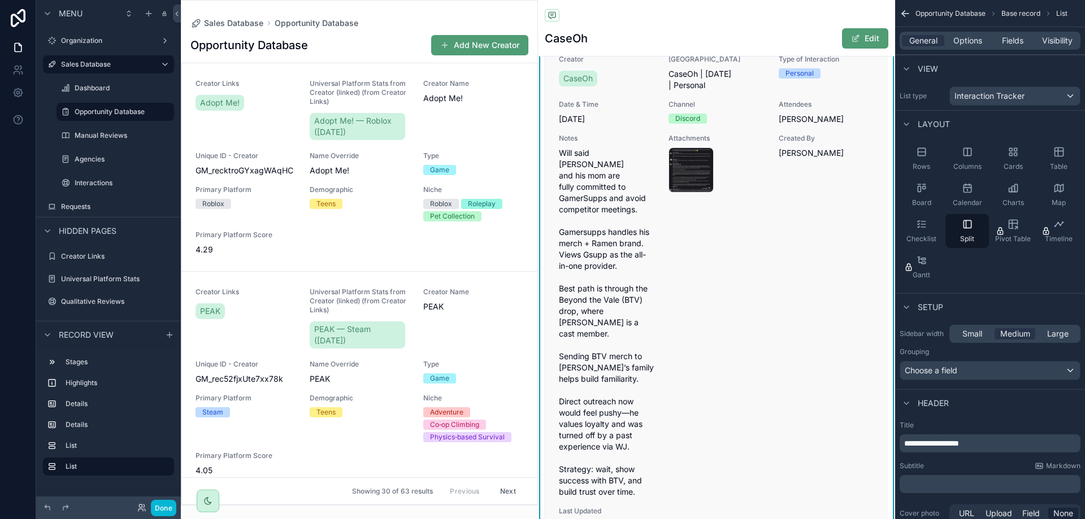
scroll to position [1243, 0]
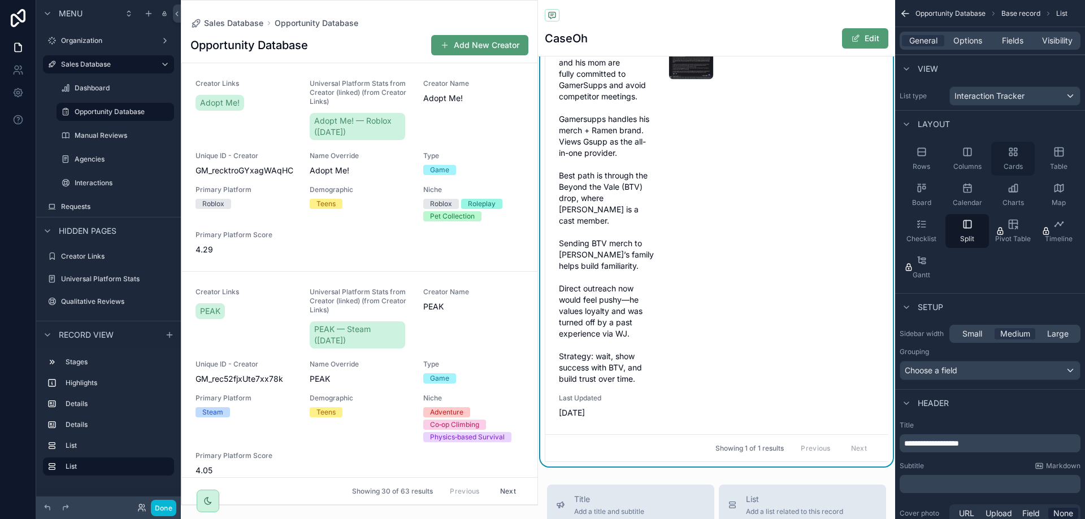
click at [1019, 159] on div "Cards" at bounding box center [1013, 159] width 44 height 34
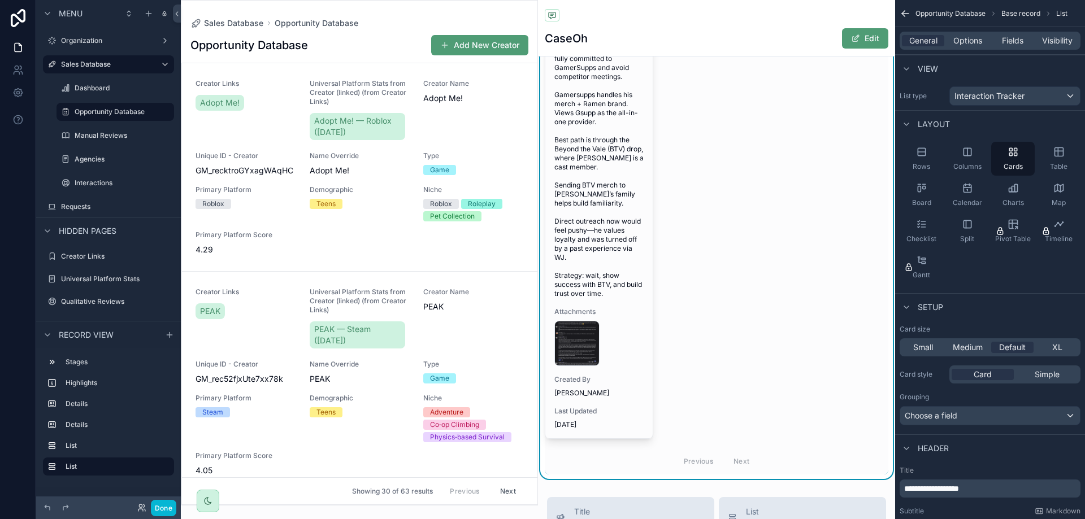
scroll to position [1413, 0]
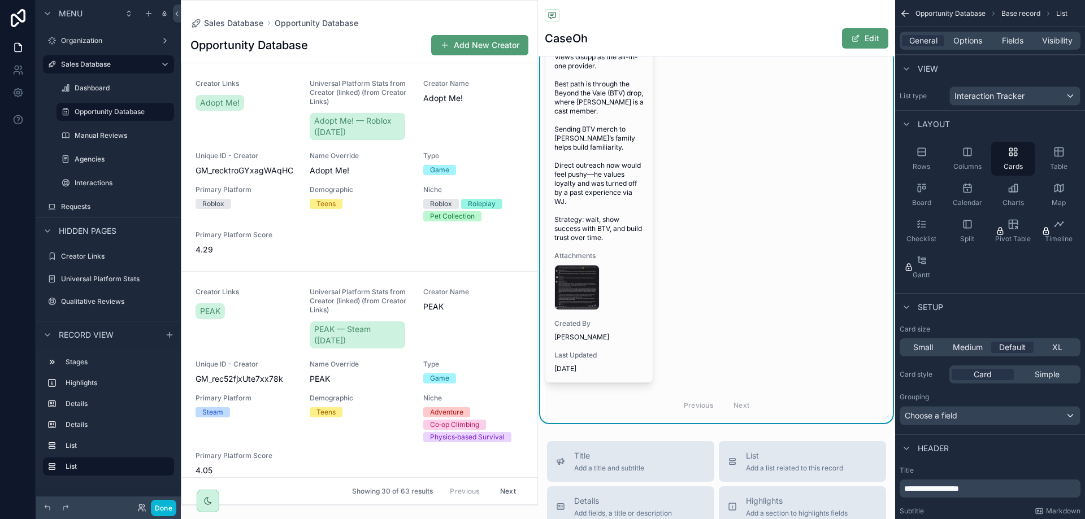
drag, startPoint x: 936, startPoint y: 343, endPoint x: 916, endPoint y: 319, distance: 30.9
click at [936, 343] on div "Small" at bounding box center [923, 347] width 42 height 11
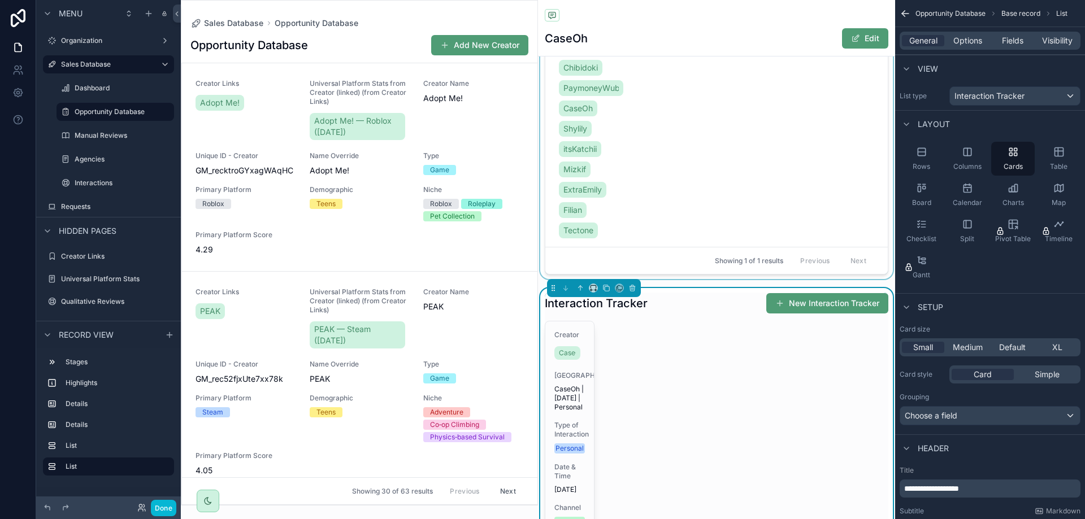
scroll to position [1130, 0]
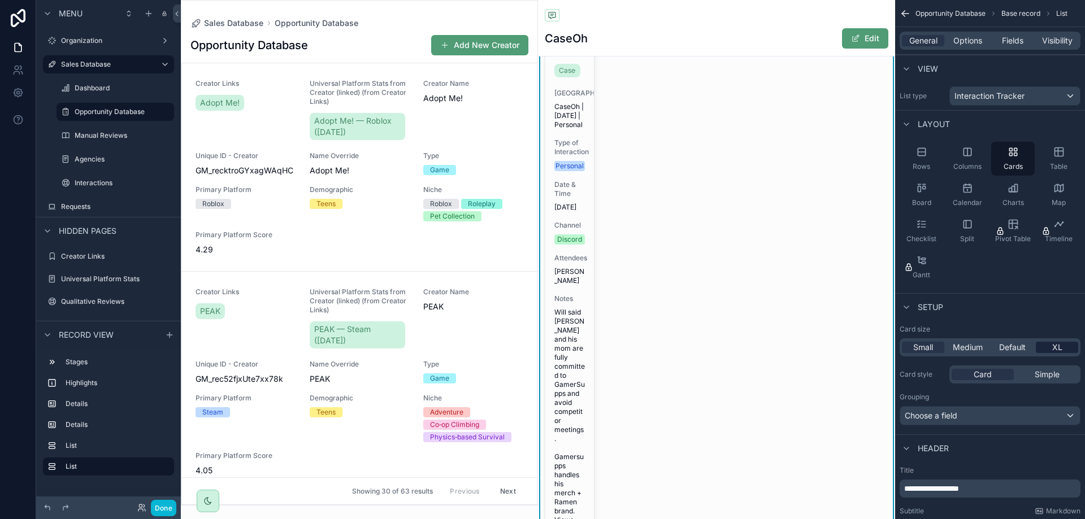
click at [1048, 351] on div "XL" at bounding box center [1057, 347] width 42 height 11
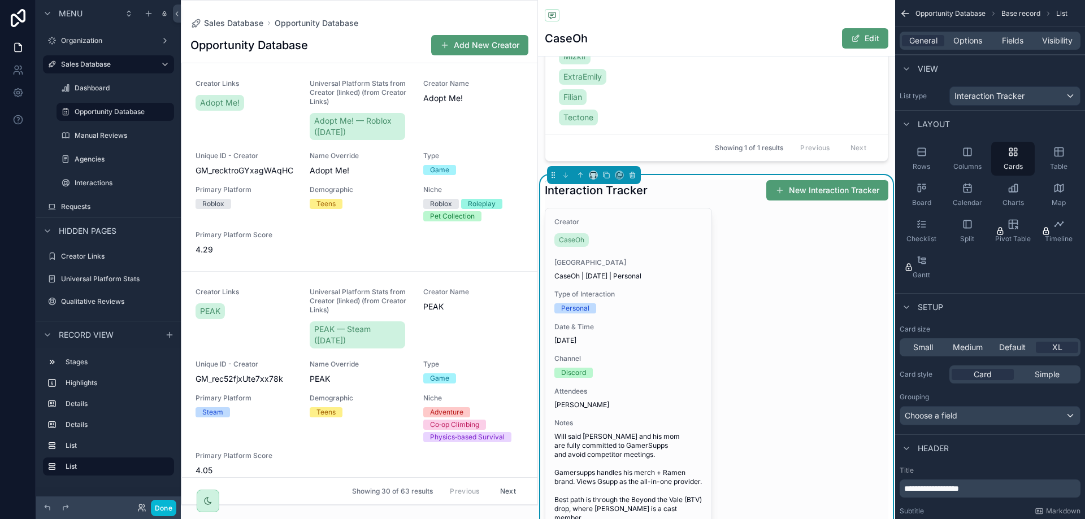
scroll to position [1187, 0]
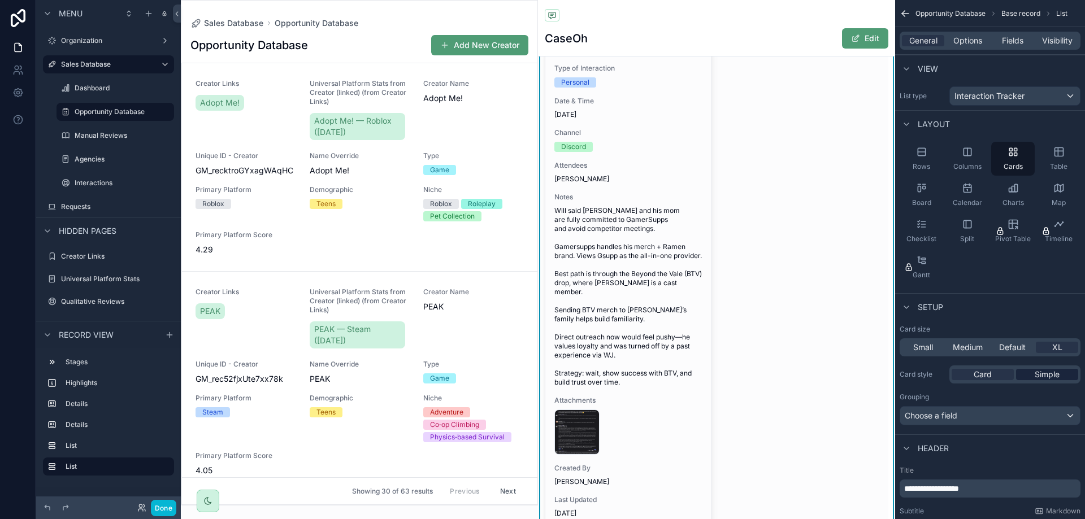
click at [1029, 374] on div "Simple" at bounding box center [1047, 374] width 62 height 11
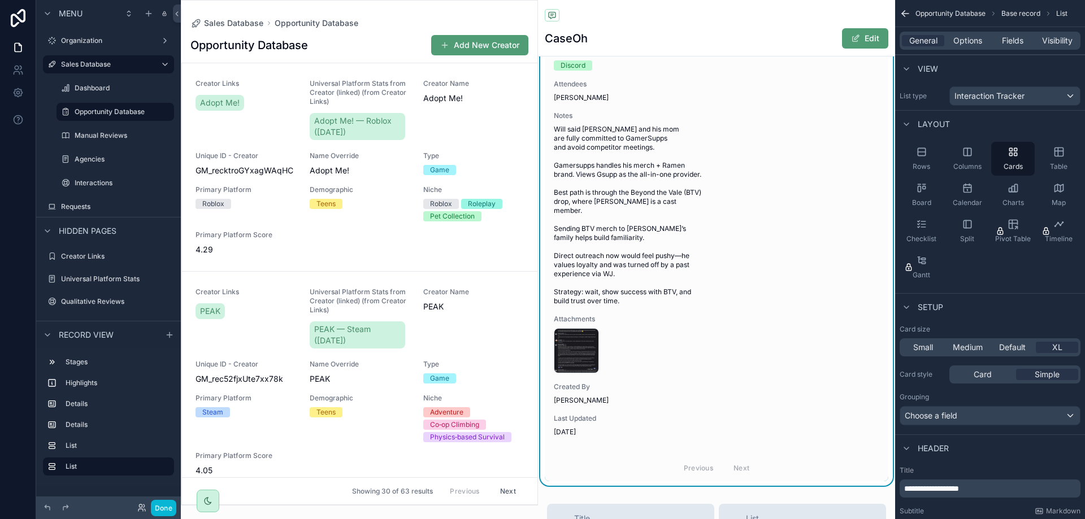
scroll to position [1074, 0]
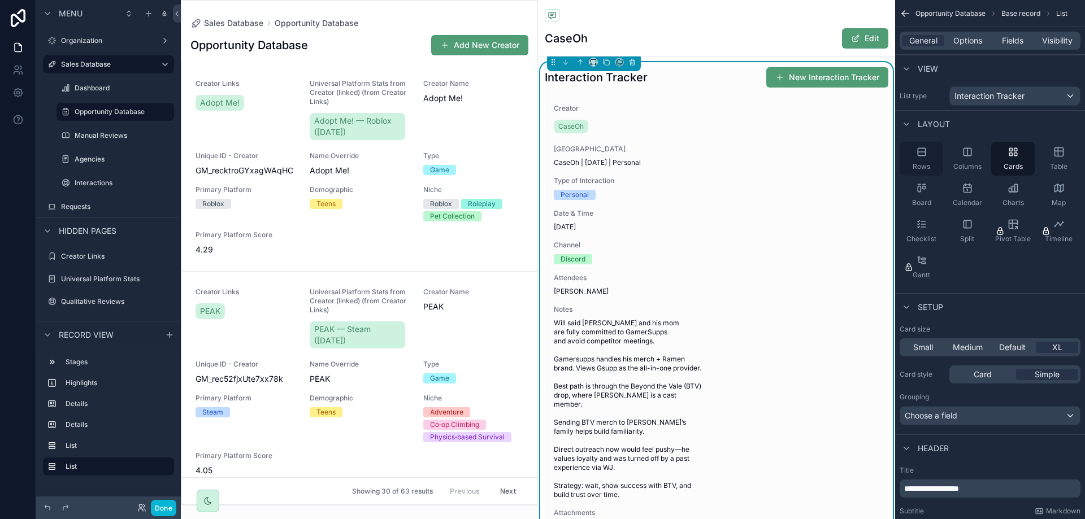
click at [934, 163] on div "Rows" at bounding box center [922, 159] width 44 height 34
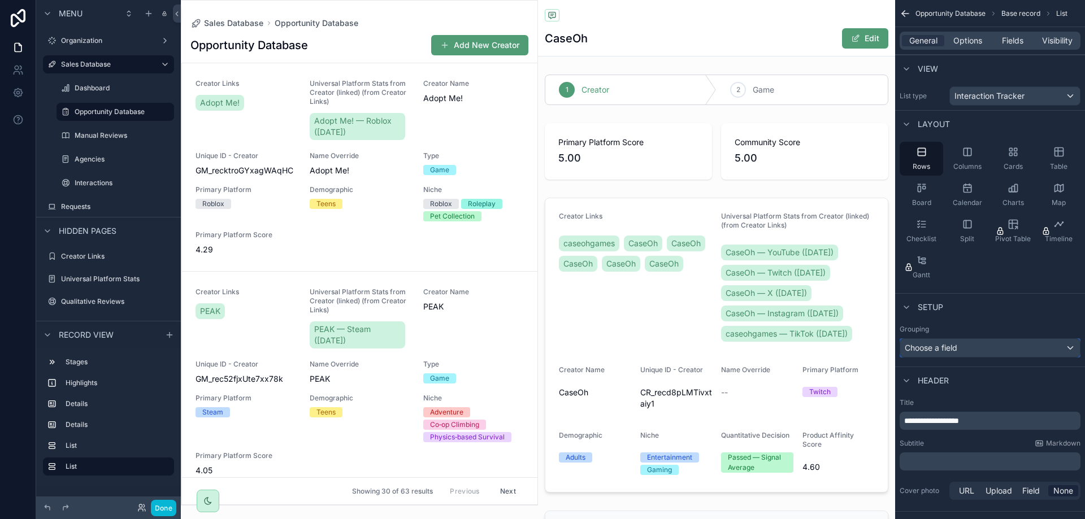
click at [994, 345] on div "Choose a field" at bounding box center [990, 348] width 180 height 18
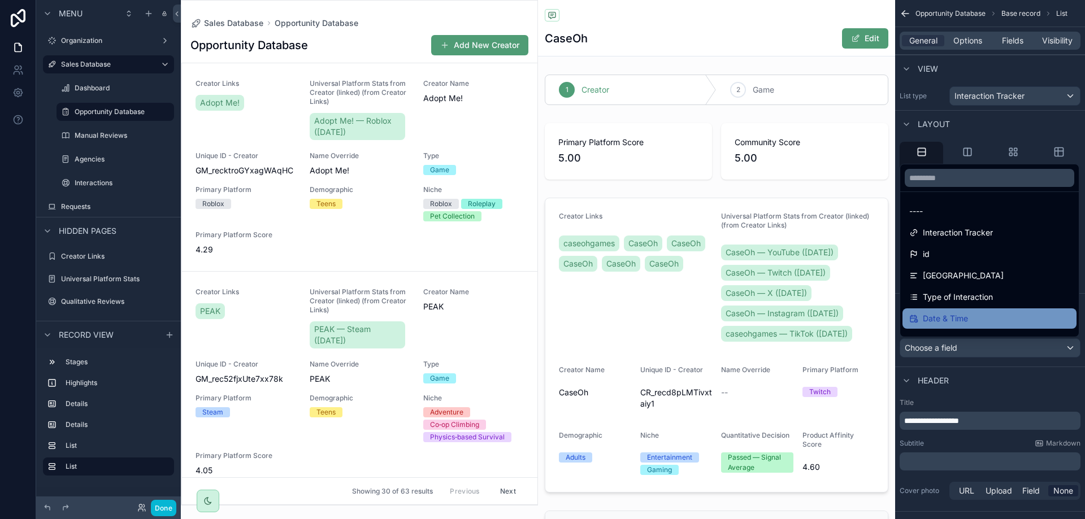
click at [958, 315] on span "Date & Time" at bounding box center [945, 319] width 45 height 14
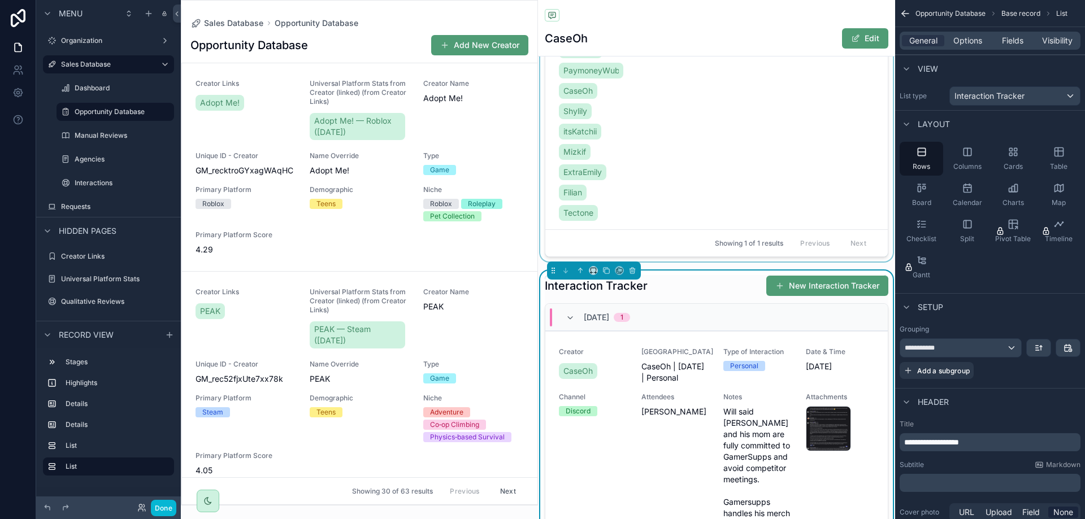
scroll to position [848, 0]
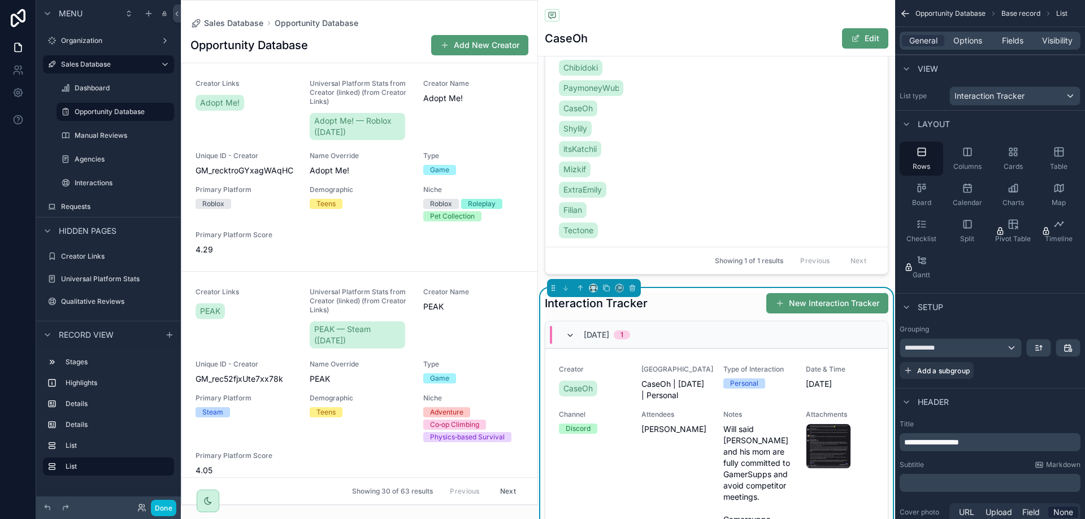
click at [571, 340] on icon "scrollable content" at bounding box center [570, 335] width 9 height 9
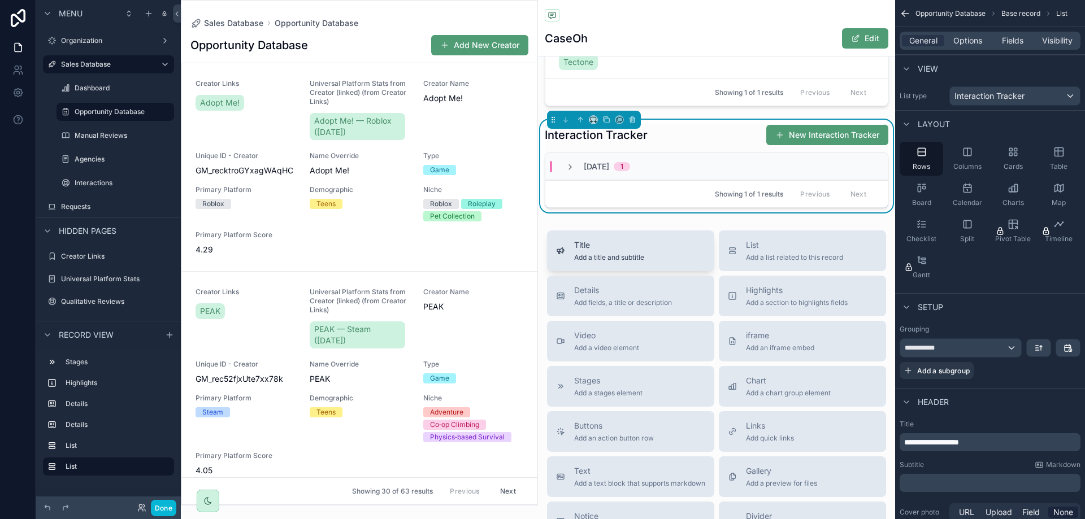
scroll to position [1017, 0]
click at [603, 171] on span "[DATE]" at bounding box center [596, 165] width 25 height 11
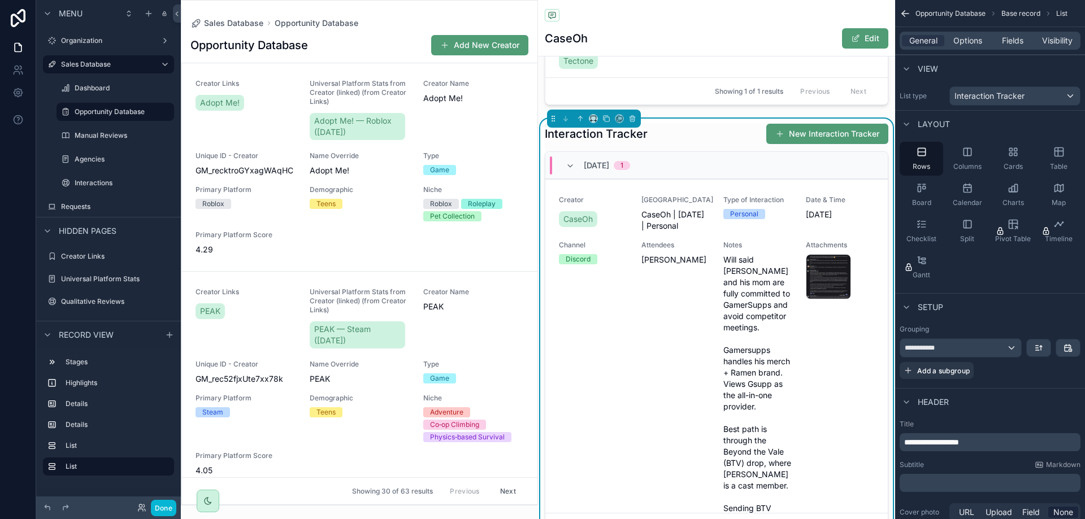
click at [604, 171] on span "[DATE]" at bounding box center [596, 165] width 25 height 11
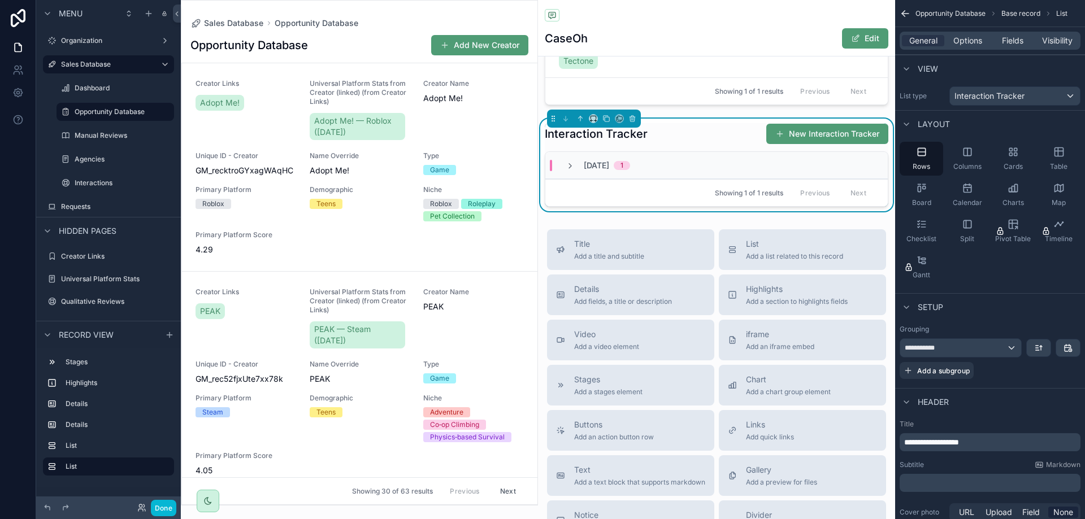
click at [604, 171] on span "[DATE]" at bounding box center [596, 165] width 25 height 11
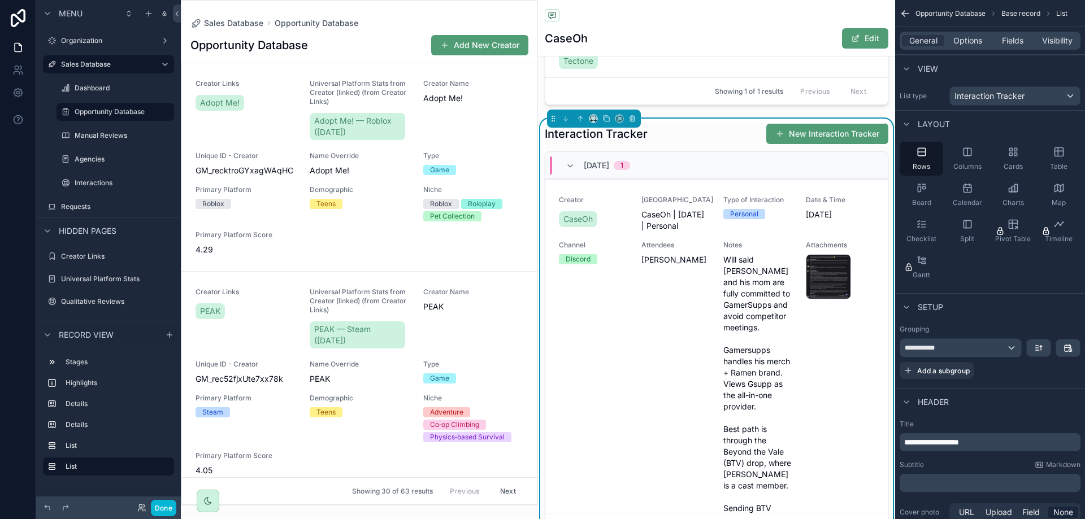
click at [604, 171] on span "[DATE]" at bounding box center [596, 165] width 25 height 11
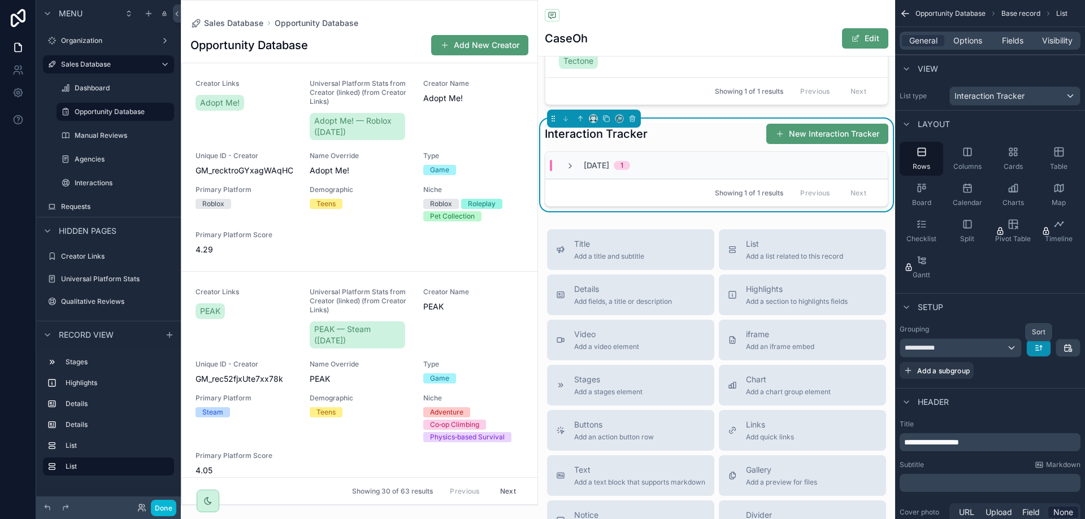
click at [1035, 347] on icon "scrollable content" at bounding box center [1038, 348] width 9 height 9
click at [1035, 347] on div "scrollable content" at bounding box center [542, 259] width 1085 height 519
click at [515, 236] on link "Creator Links Adopt Me! Universal Platform Stats from Creator (linked) (from Cr…" at bounding box center [359, 167] width 355 height 208
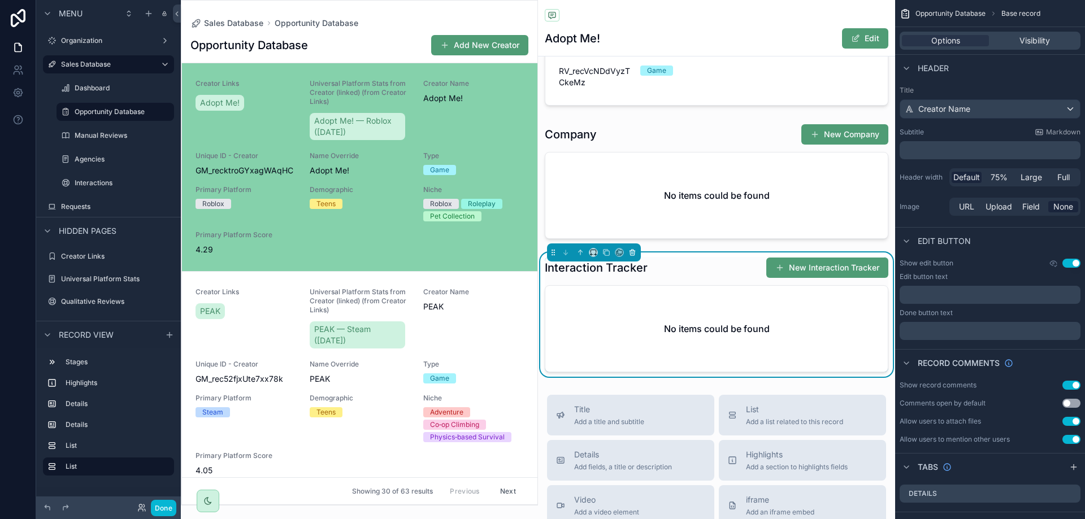
scroll to position [514, 0]
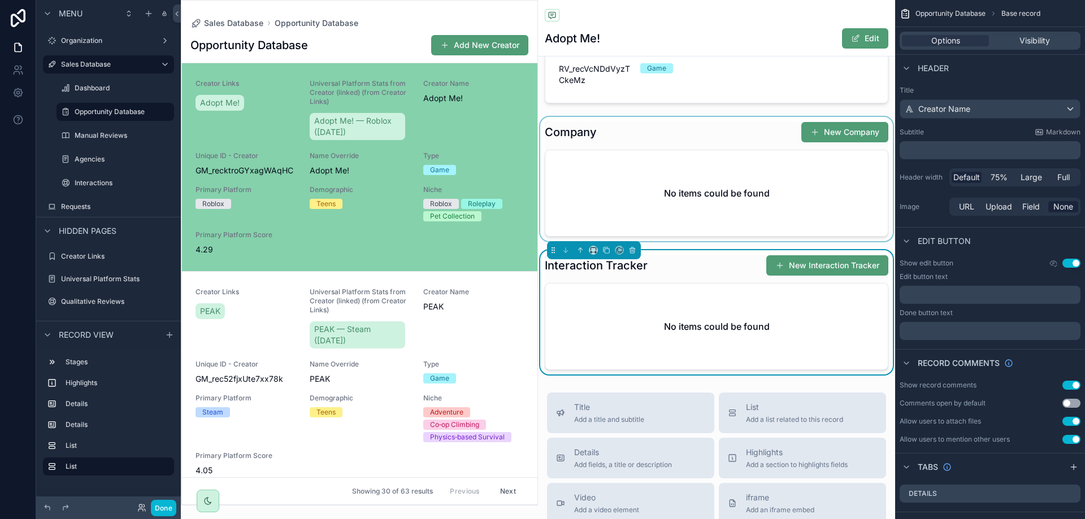
click at [648, 201] on div "scrollable content" at bounding box center [716, 179] width 357 height 124
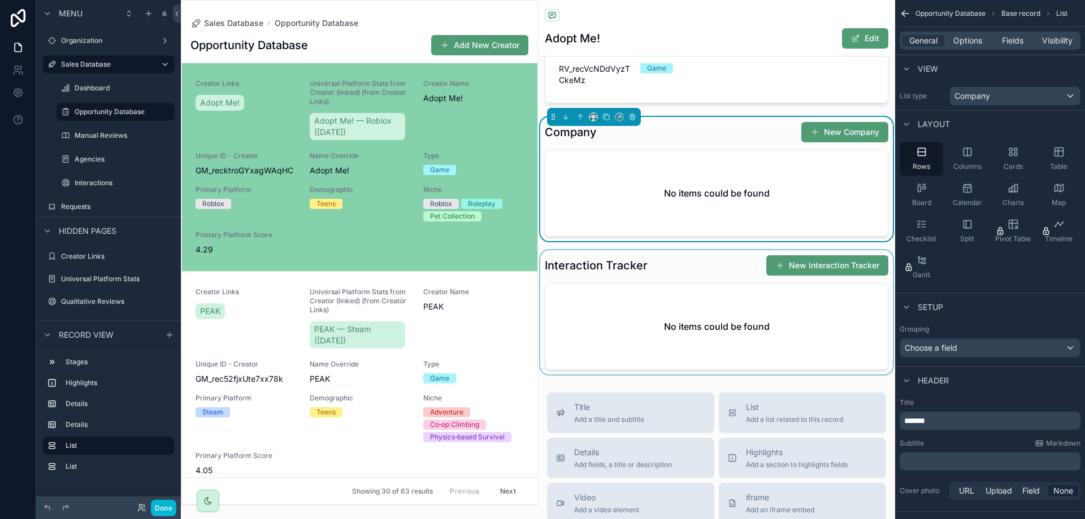
click at [640, 324] on div "scrollable content" at bounding box center [716, 312] width 357 height 124
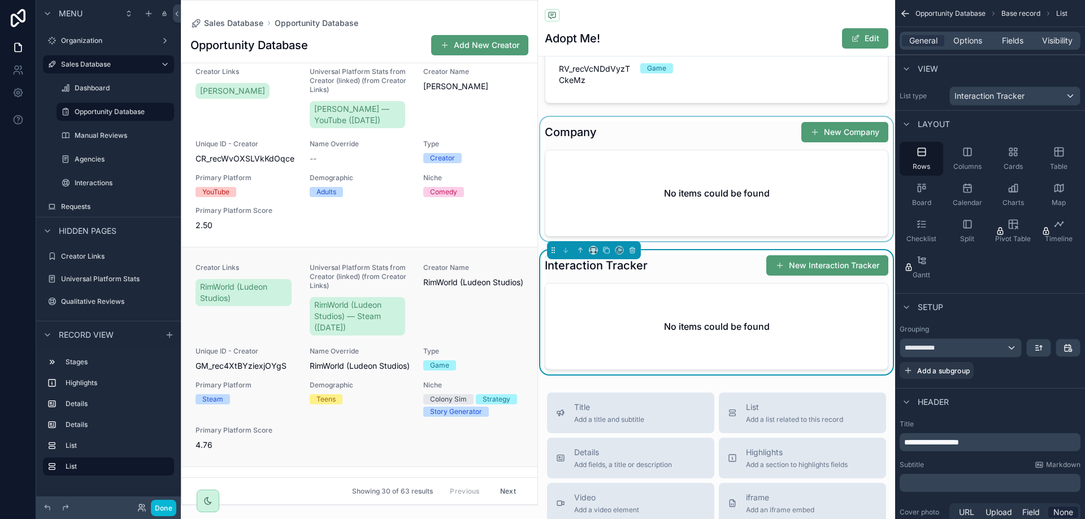
scroll to position [1017, 0]
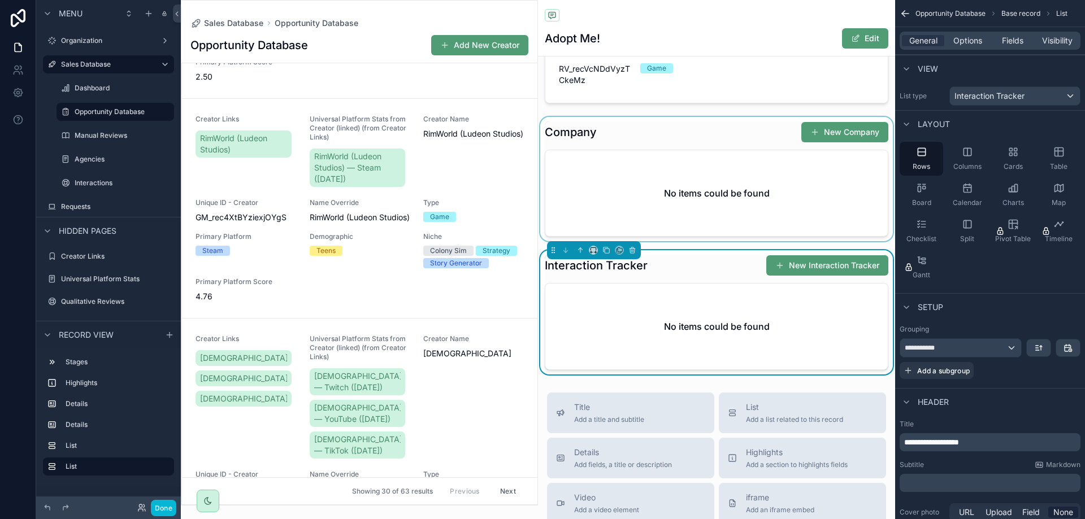
click at [566, 218] on div "scrollable content" at bounding box center [716, 179] width 357 height 124
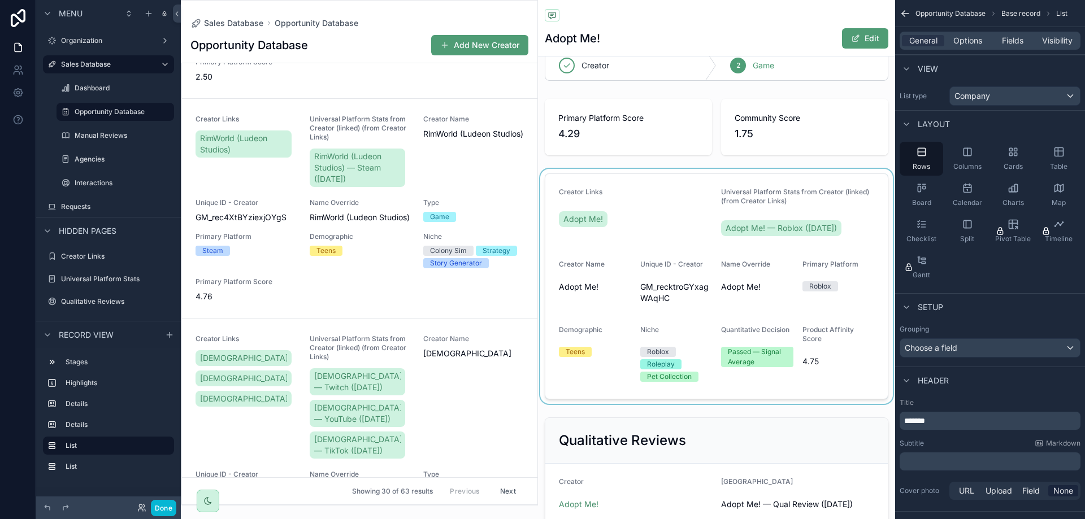
scroll to position [0, 0]
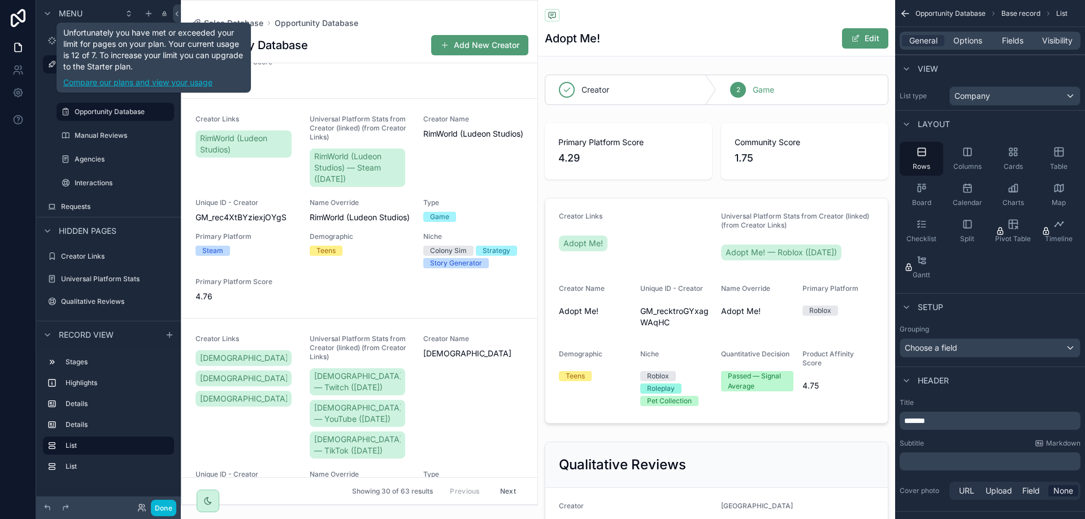
click at [147, 79] on link "Compare our plans and view your usage" at bounding box center [153, 82] width 181 height 11
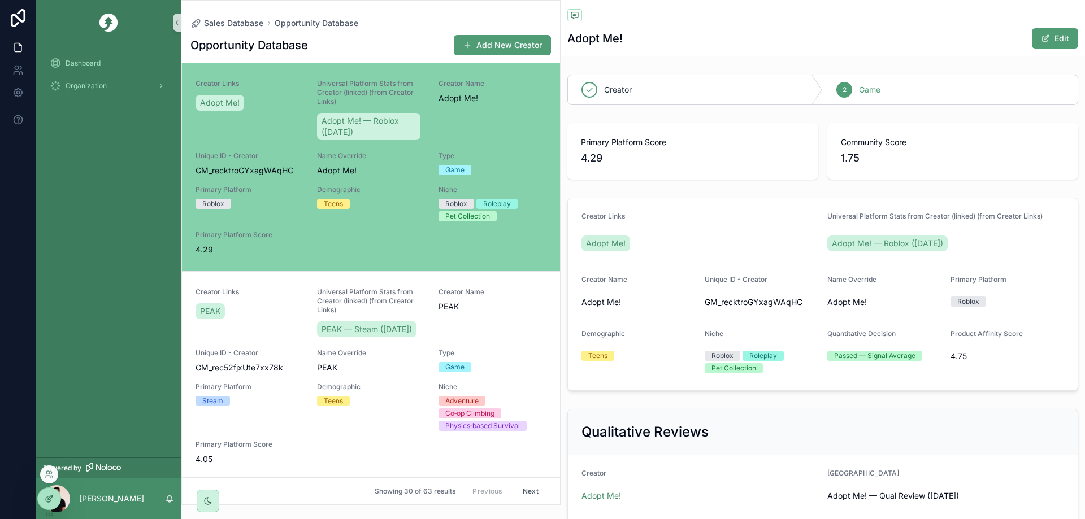
click at [48, 498] on icon at bounding box center [49, 498] width 9 height 9
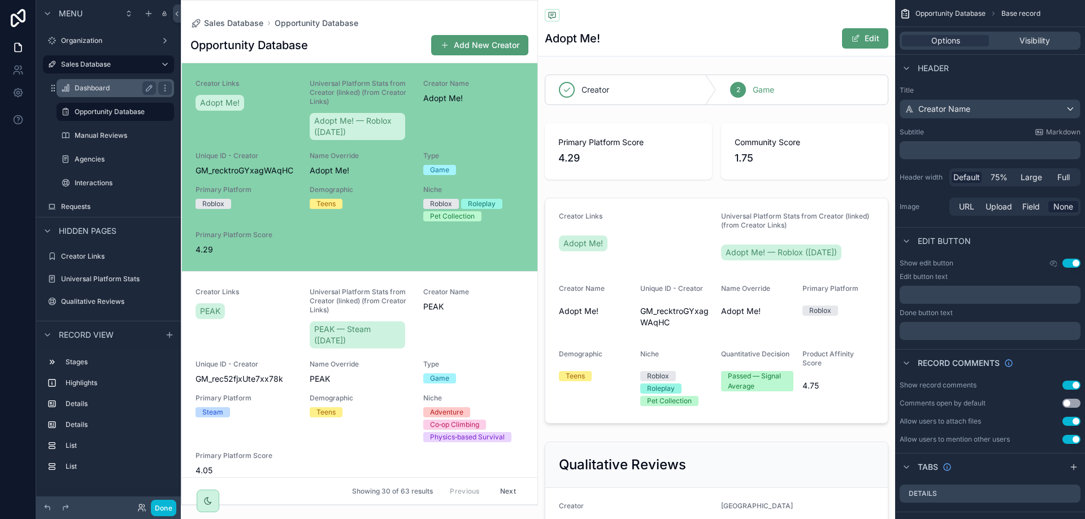
click at [108, 85] on label "Dashboard" at bounding box center [113, 88] width 77 height 9
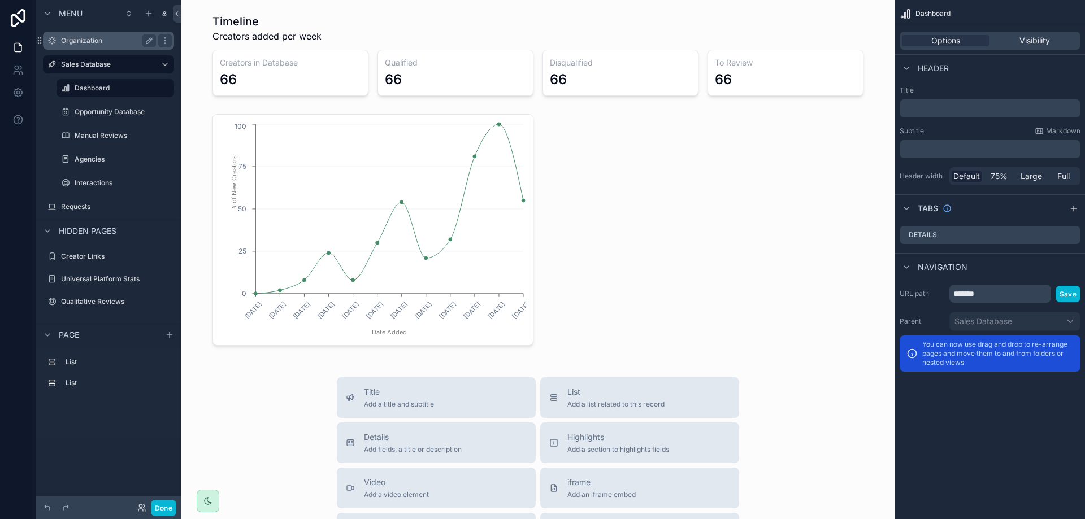
click at [93, 41] on label "Organization" at bounding box center [106, 40] width 90 height 9
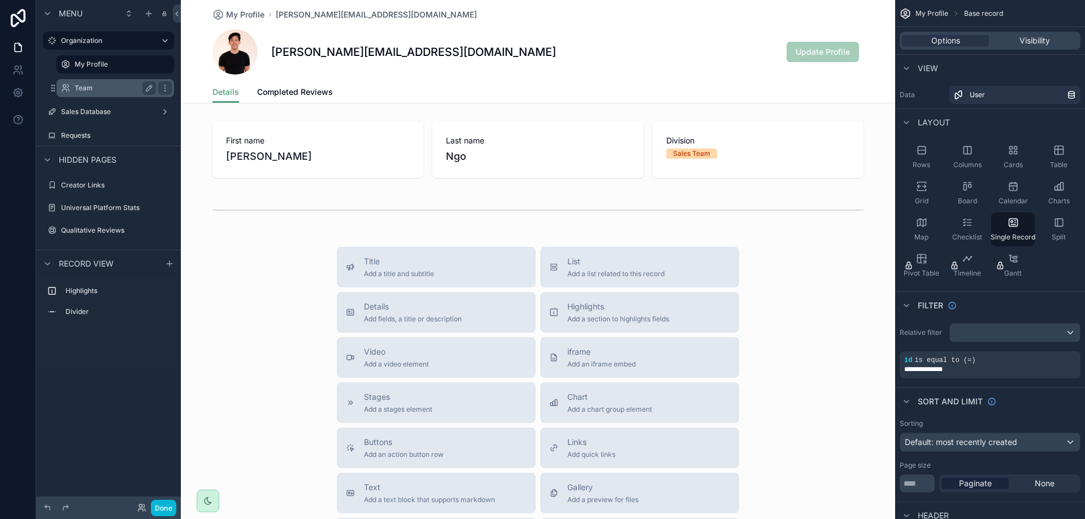
click at [91, 85] on label "Team" at bounding box center [113, 88] width 77 height 9
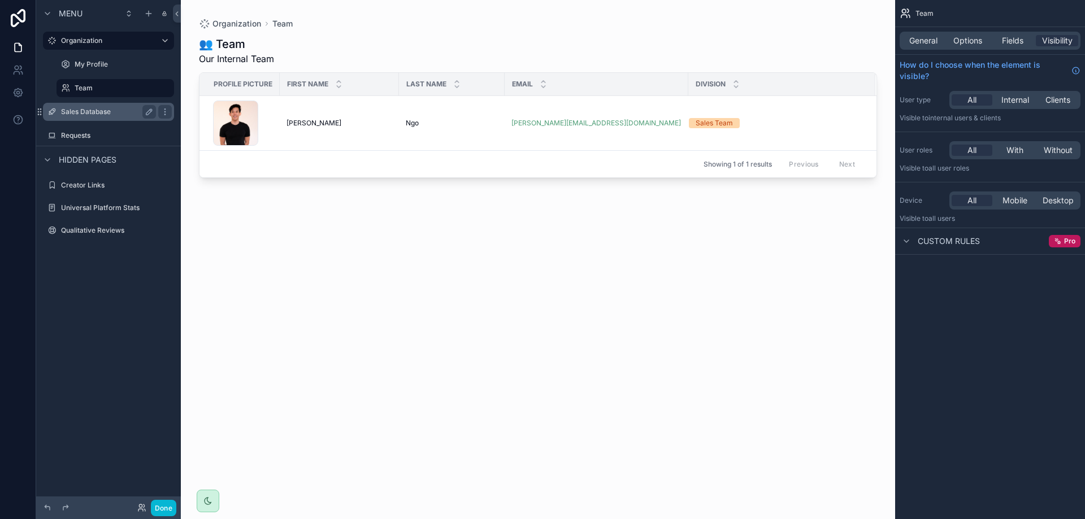
click at [94, 111] on label "Sales Database" at bounding box center [106, 111] width 90 height 9
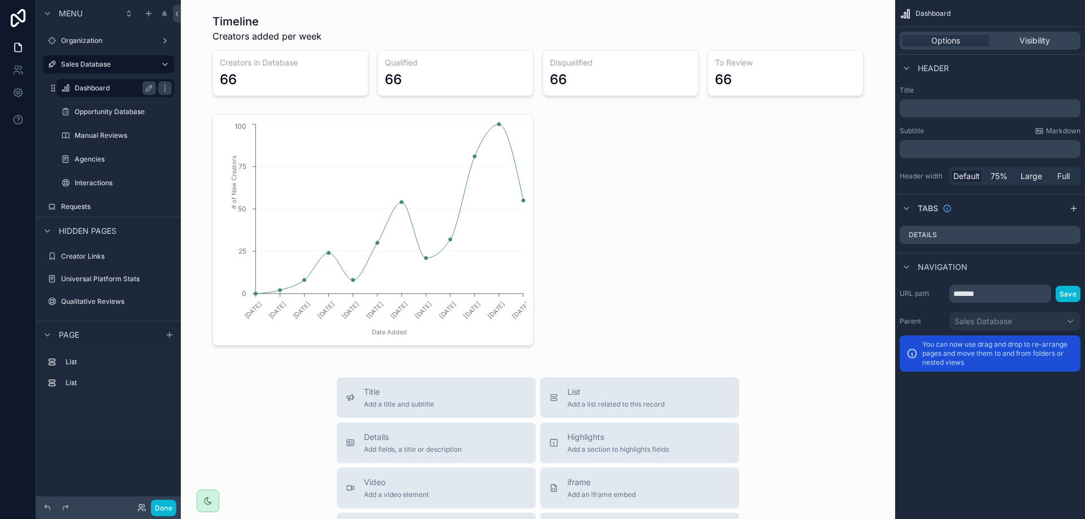
click at [90, 89] on label "Dashboard" at bounding box center [113, 88] width 77 height 9
click at [96, 119] on div "Opportunity Database" at bounding box center [115, 112] width 113 height 18
